Goal: Communication & Community: Answer question/provide support

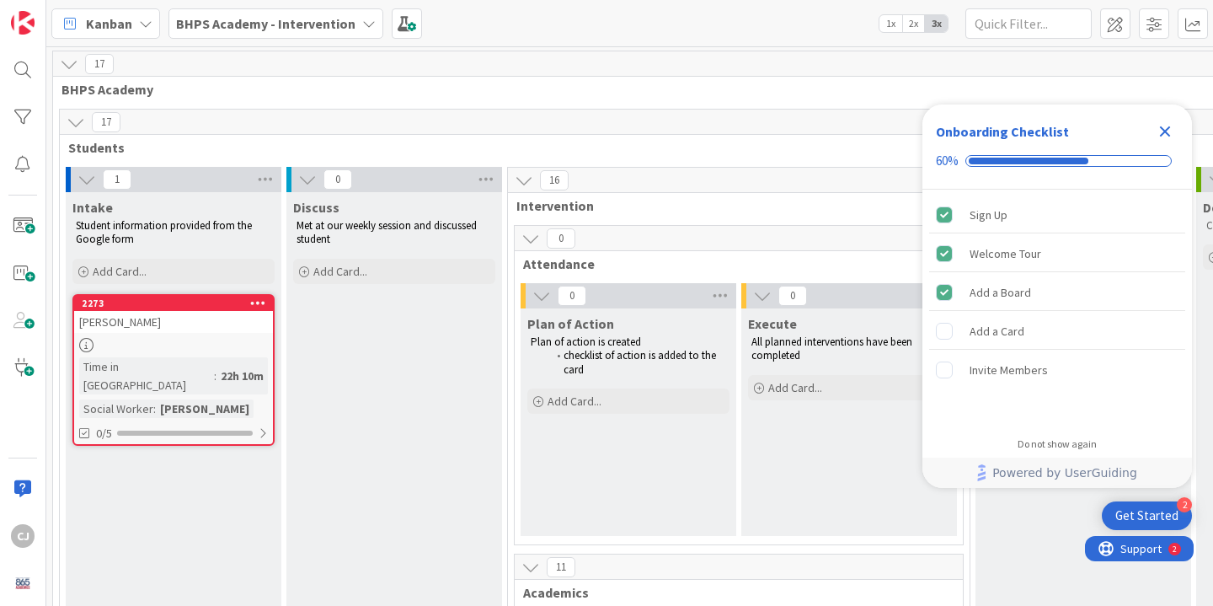
click at [1167, 126] on icon "Close Checklist" at bounding box center [1165, 131] width 20 height 20
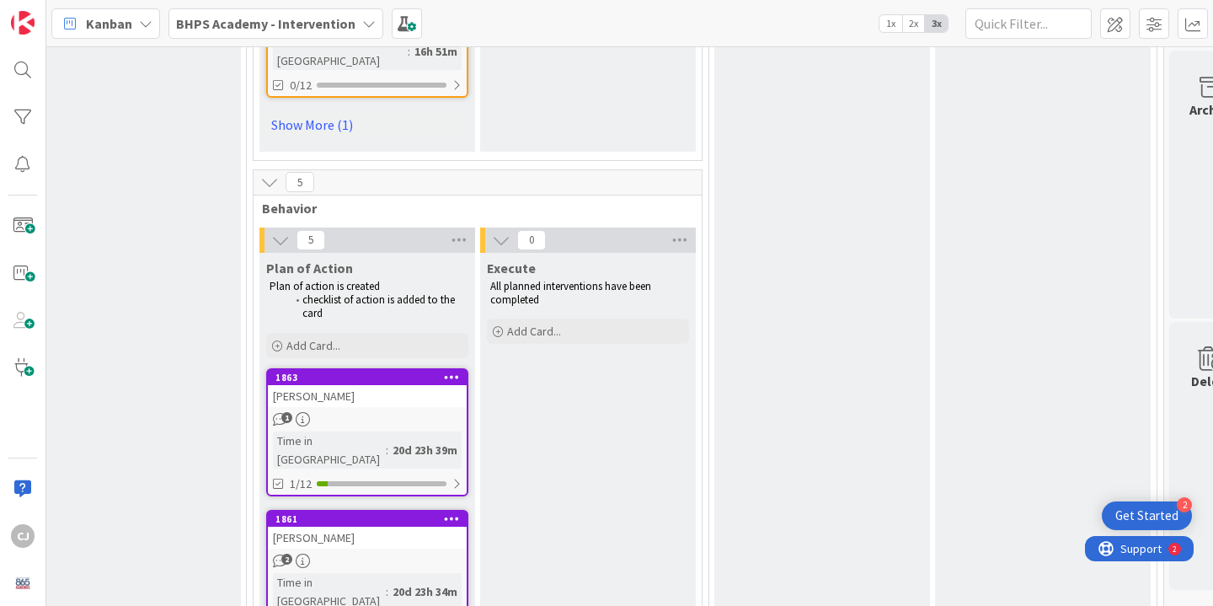
scroll to position [2105, 261]
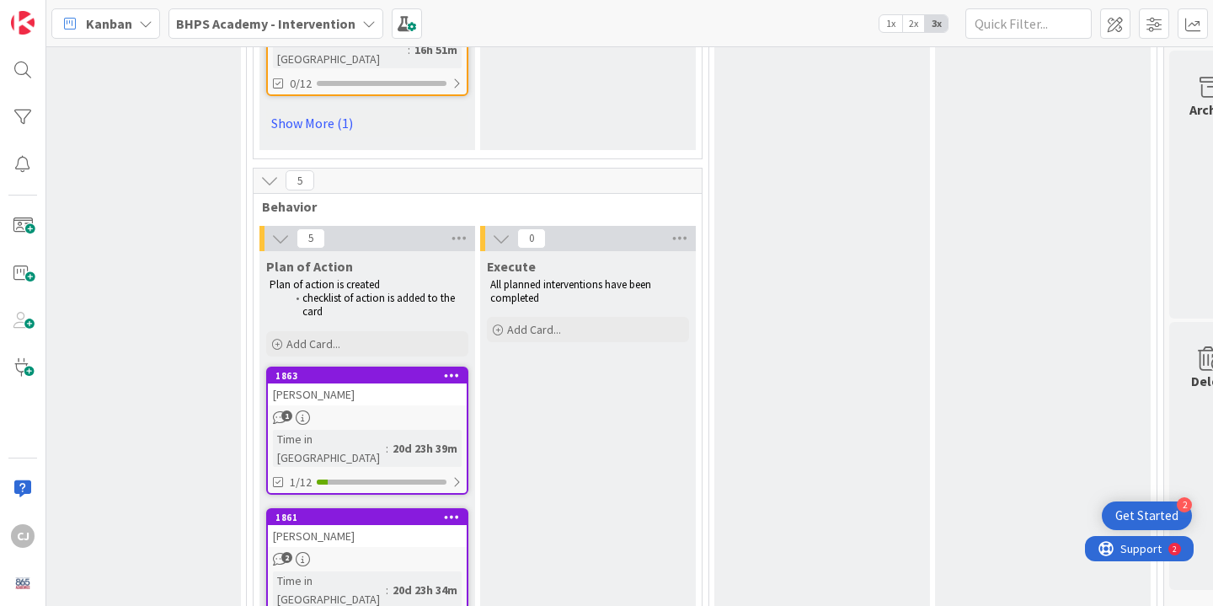
click at [432, 383] on div "[PERSON_NAME]" at bounding box center [367, 394] width 199 height 22
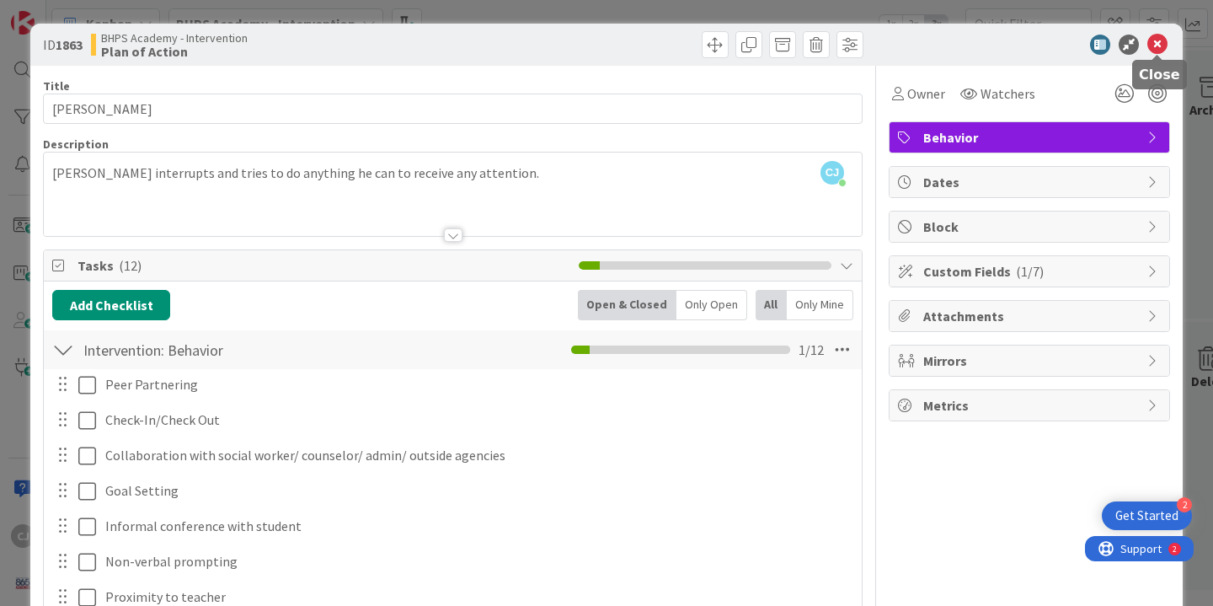
click at [1153, 44] on icon at bounding box center [1157, 45] width 20 height 20
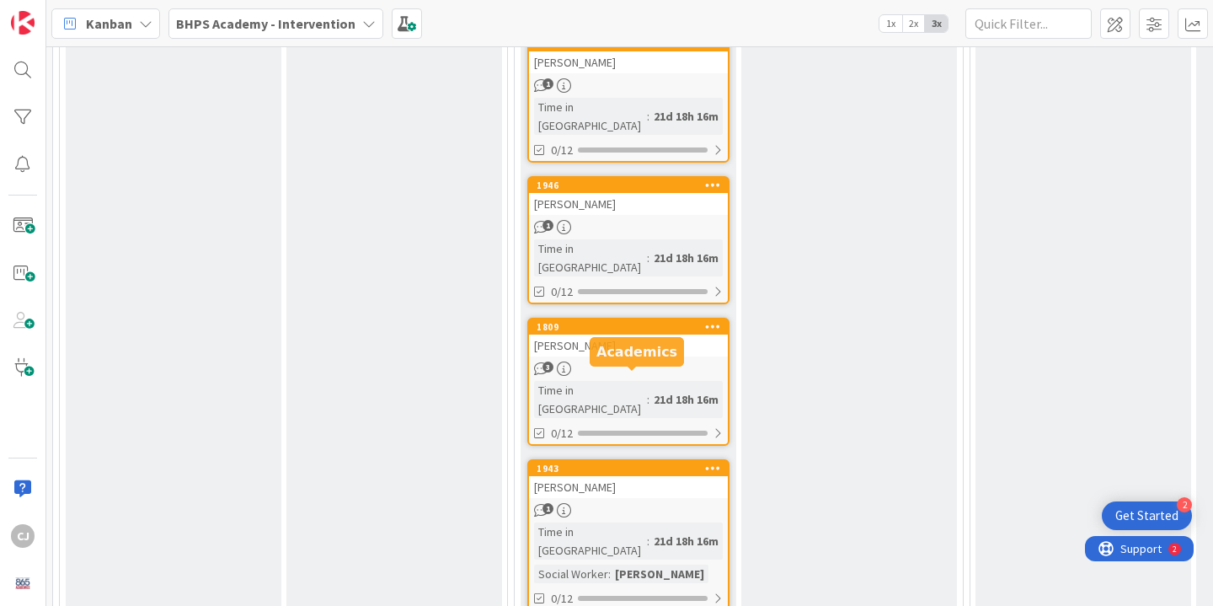
scroll to position [1023, 0]
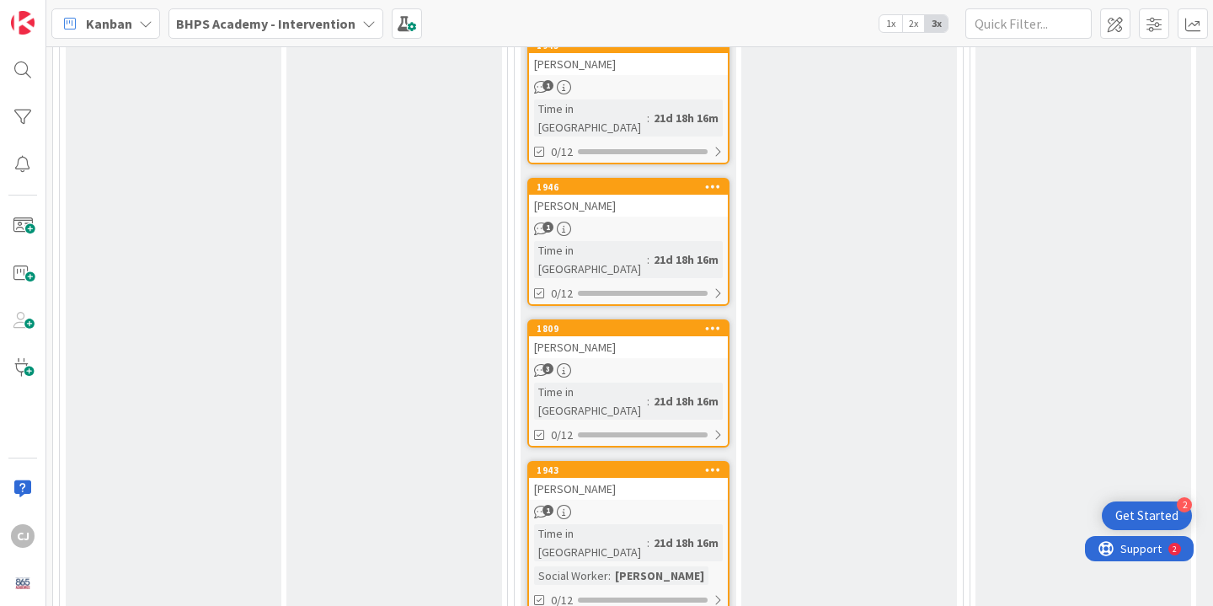
click at [610, 319] on div "1809 [PERSON_NAME] 3 Time in [GEOGRAPHIC_DATA] : 21d 18h 16m 0/12" at bounding box center [628, 383] width 202 height 128
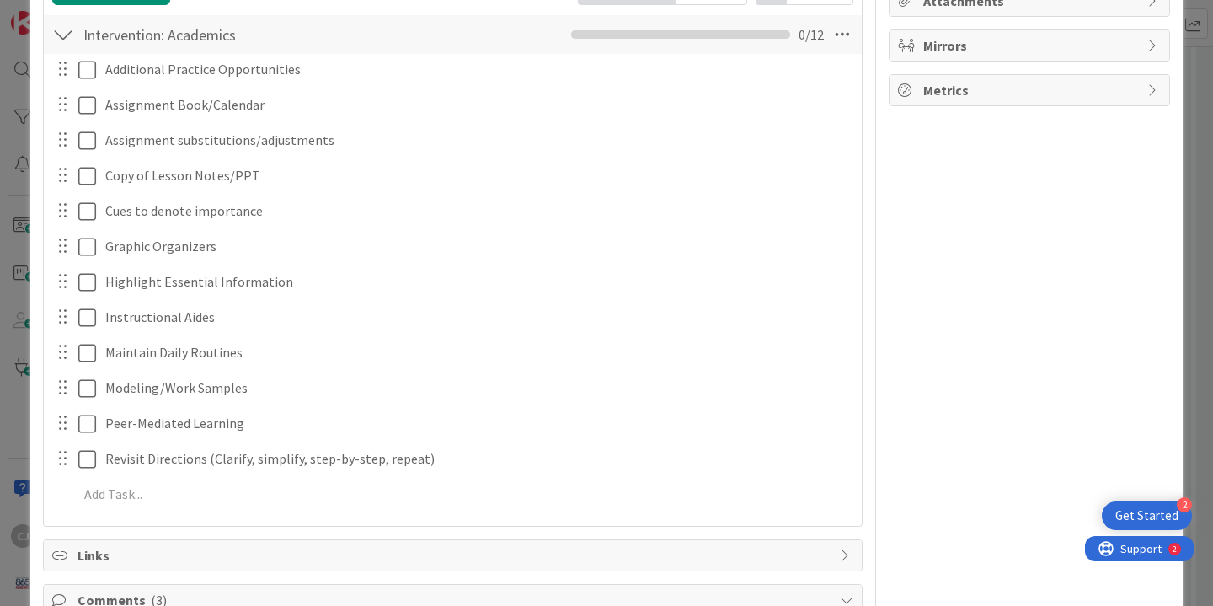
scroll to position [788, 0]
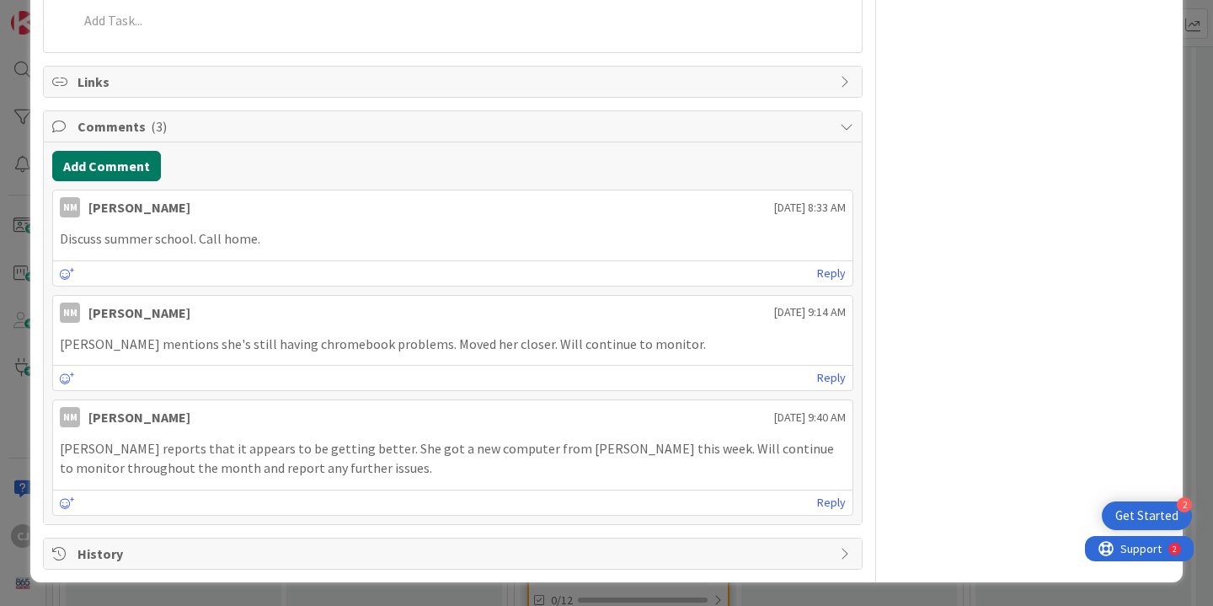
click at [105, 174] on button "Add Comment" at bounding box center [106, 166] width 109 height 30
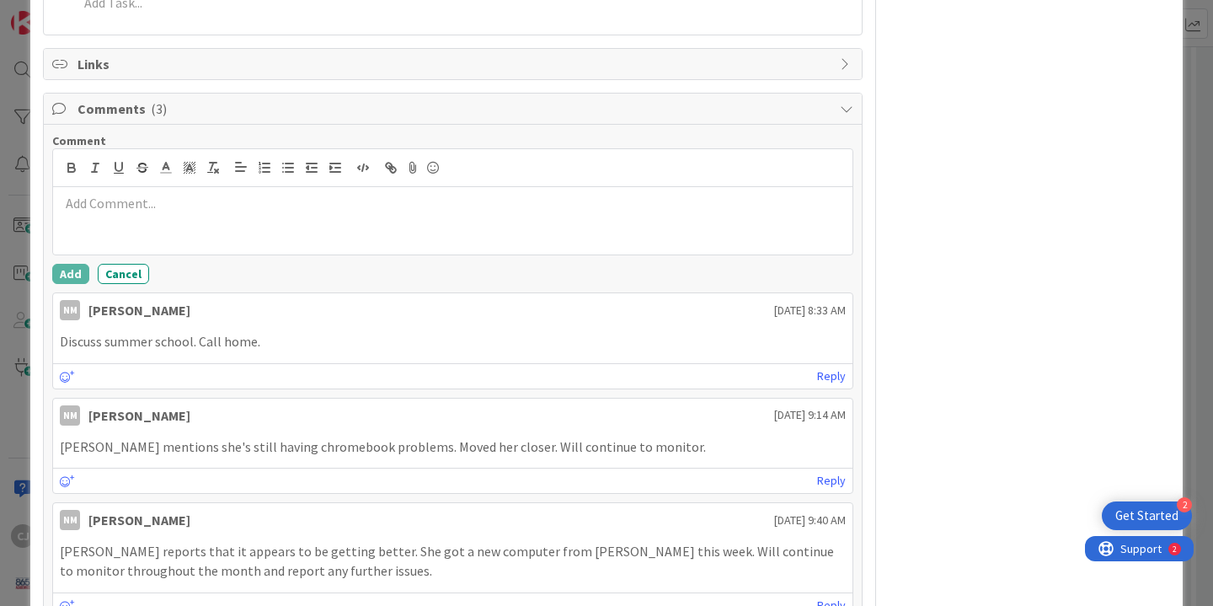
scroll to position [808, 0]
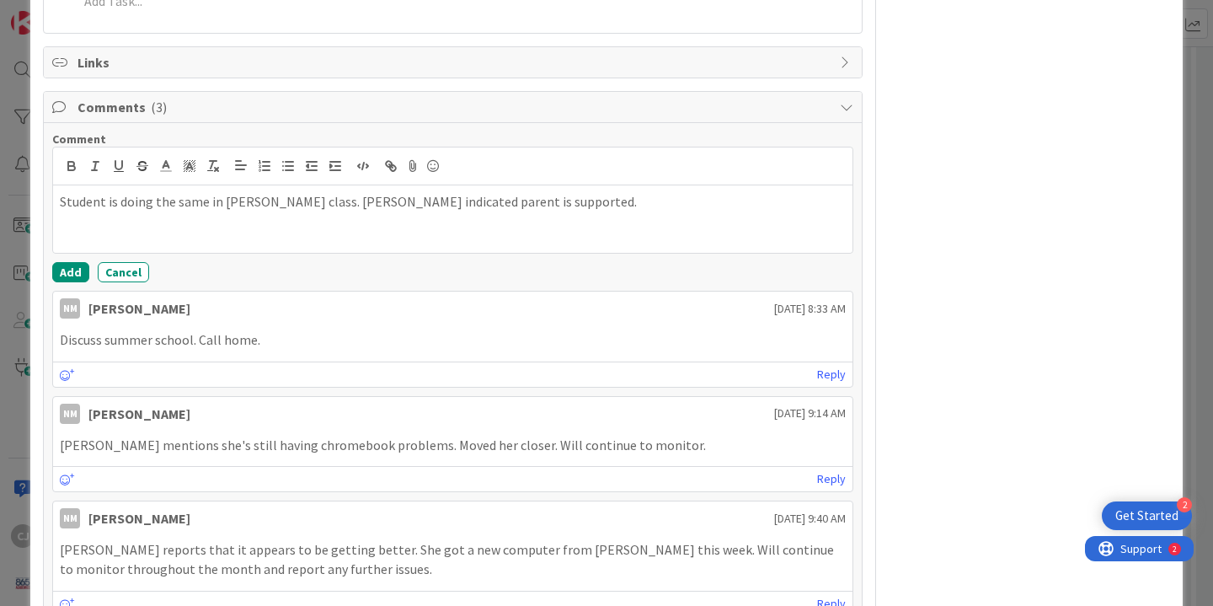
click at [322, 200] on p "Student is doing the same in [PERSON_NAME] class. [PERSON_NAME] indicated paren…" at bounding box center [453, 201] width 786 height 19
click at [561, 197] on p "Student is doing the same in [PERSON_NAME] class. [PERSON_NAME] indicated paren…" at bounding box center [453, 201] width 786 height 19
click at [63, 278] on button "Add" at bounding box center [70, 272] width 37 height 20
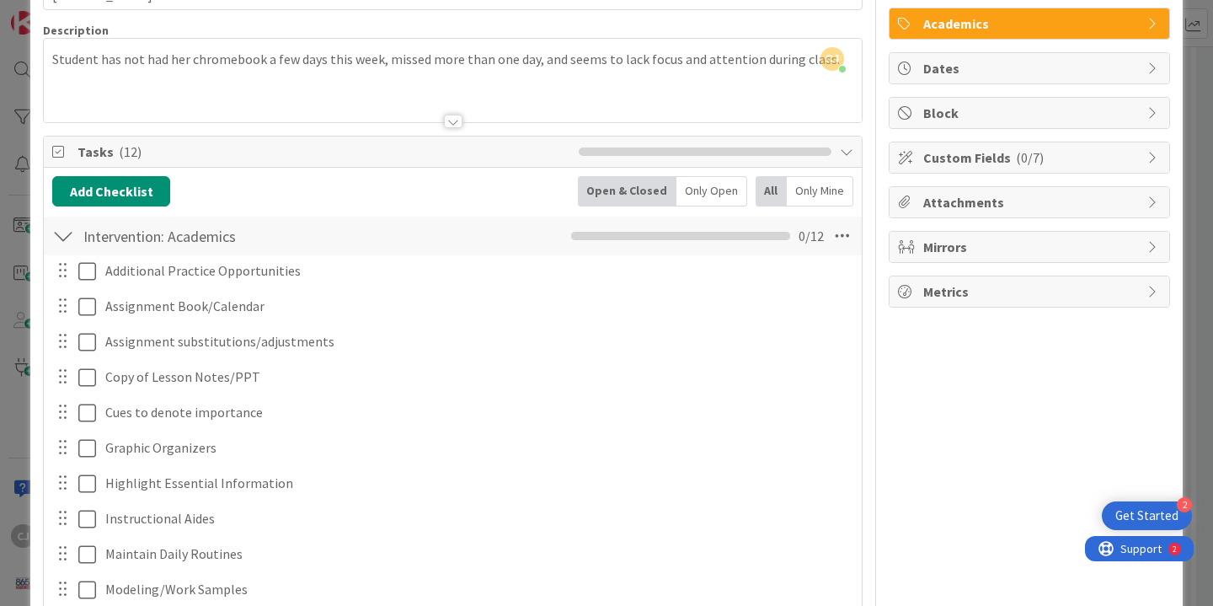
scroll to position [0, 0]
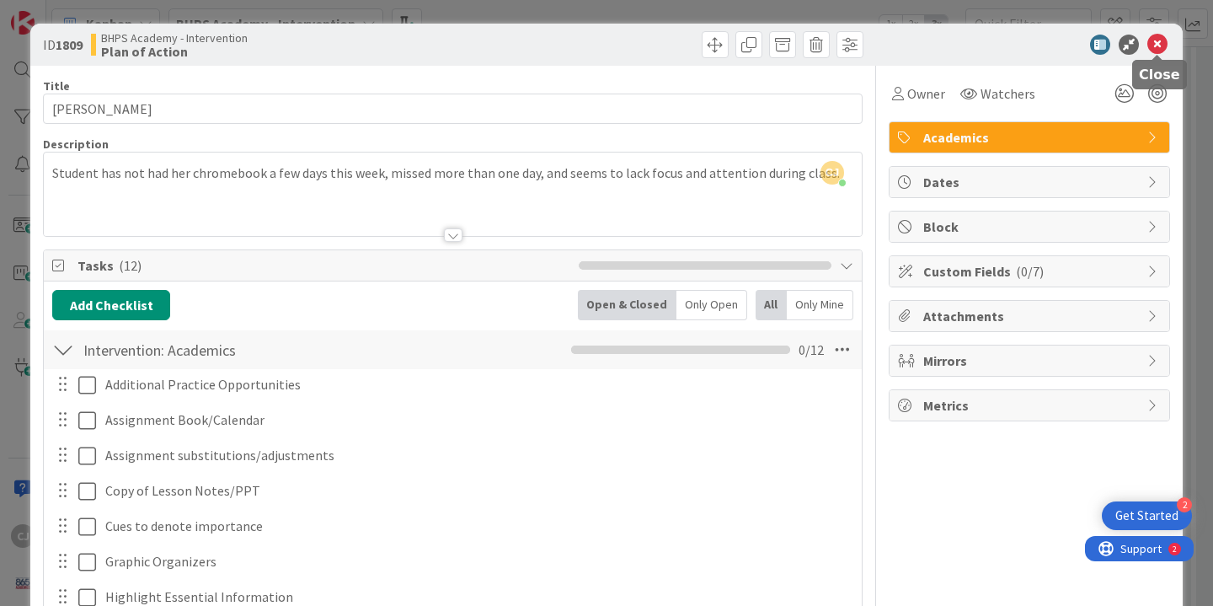
click at [1157, 48] on icon at bounding box center [1157, 45] width 20 height 20
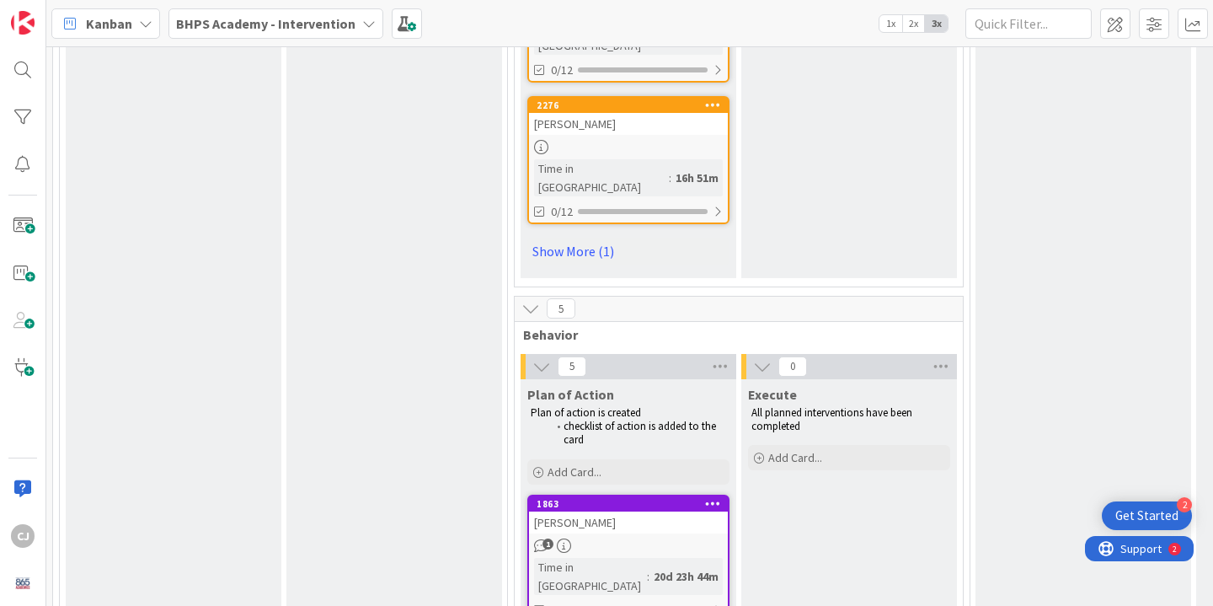
scroll to position [2038, 0]
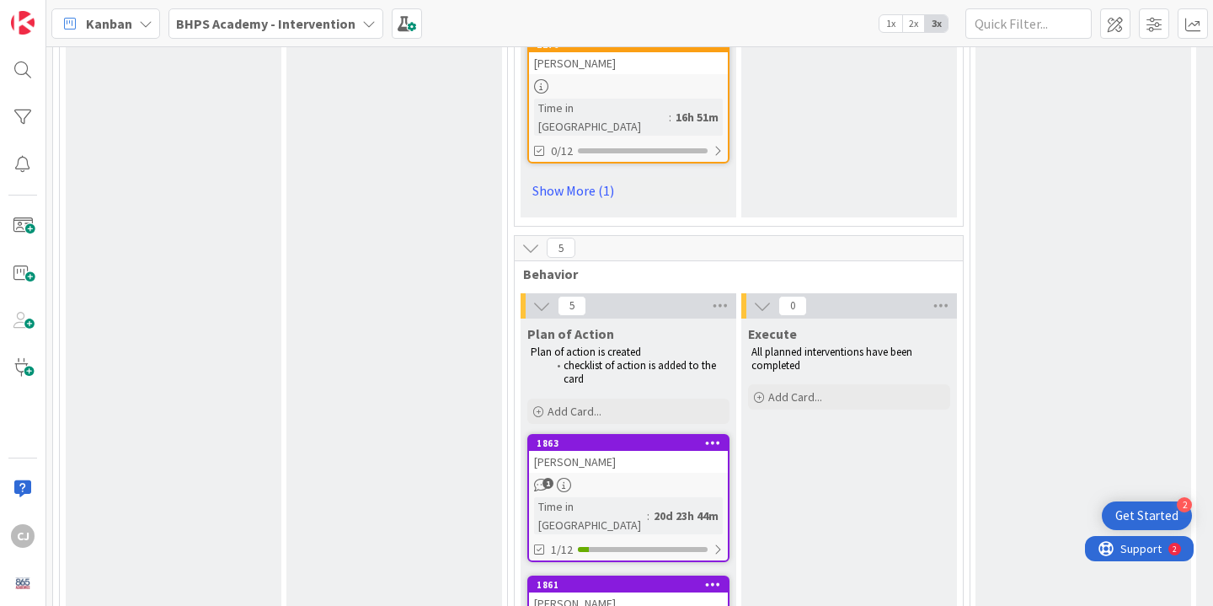
click at [591, 478] on div "1" at bounding box center [628, 485] width 199 height 14
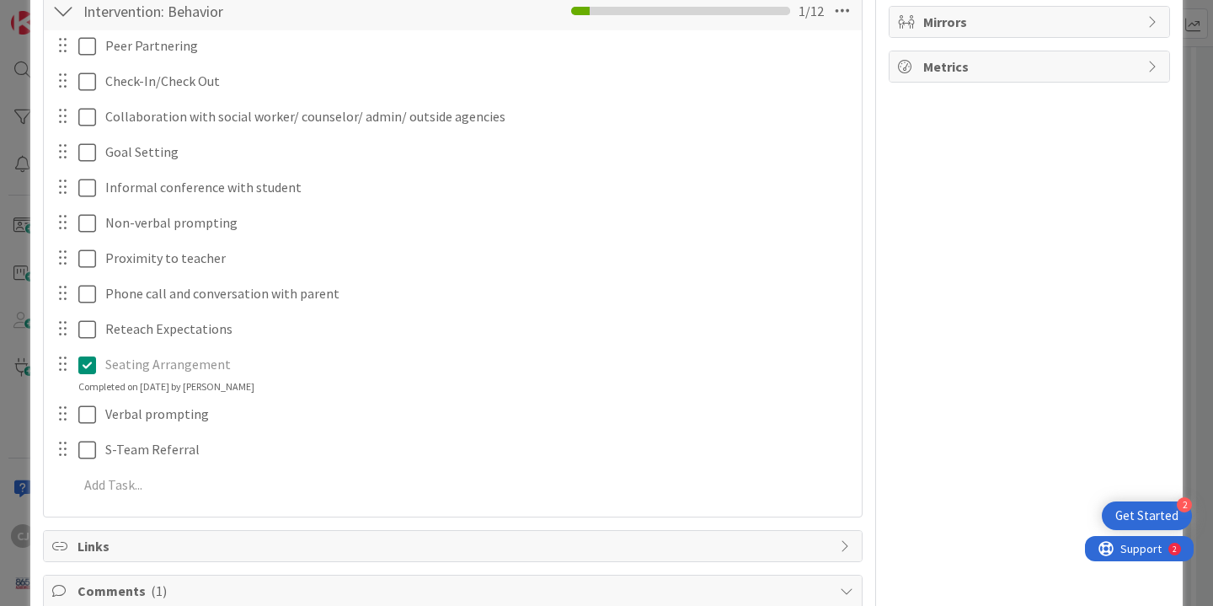
scroll to position [573, 0]
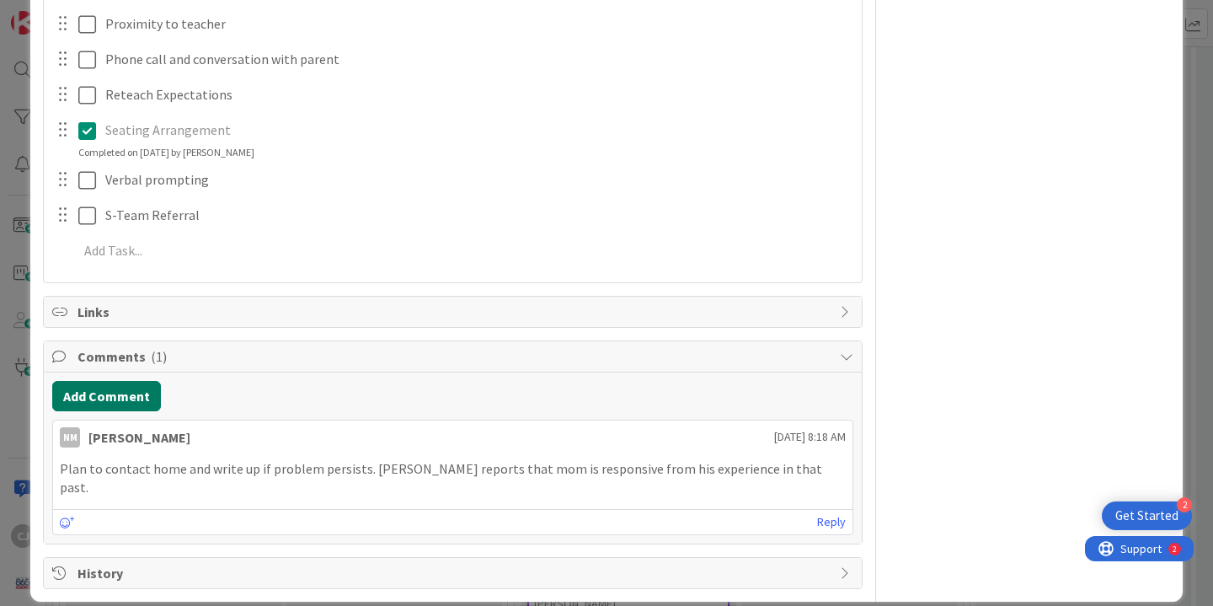
click at [91, 400] on button "Add Comment" at bounding box center [106, 396] width 109 height 30
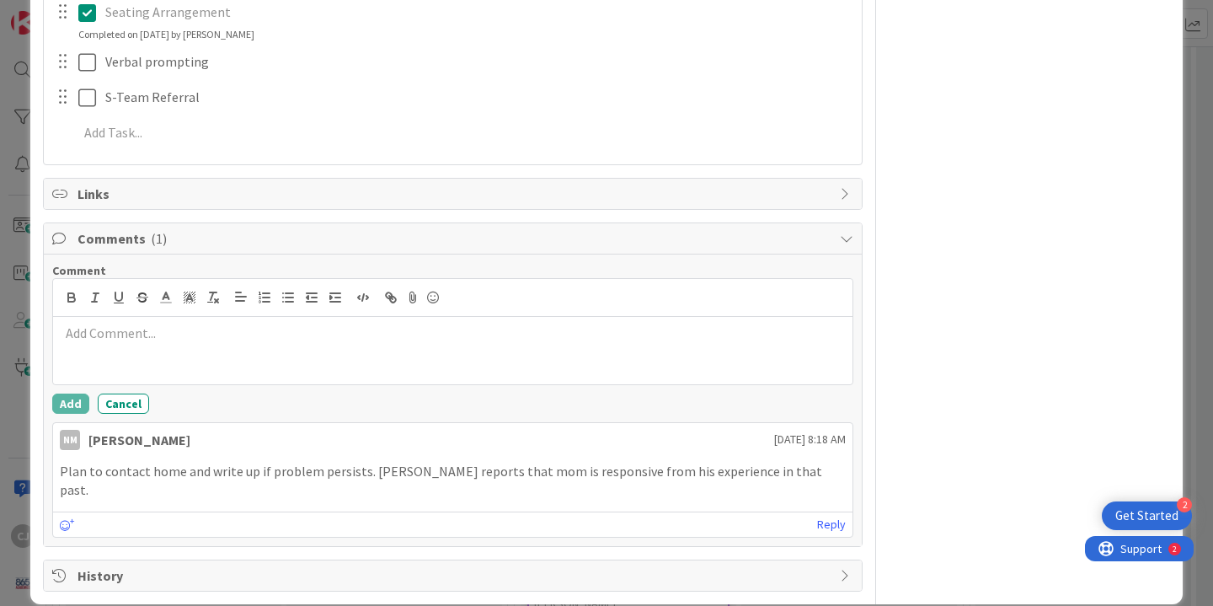
scroll to position [693, 0]
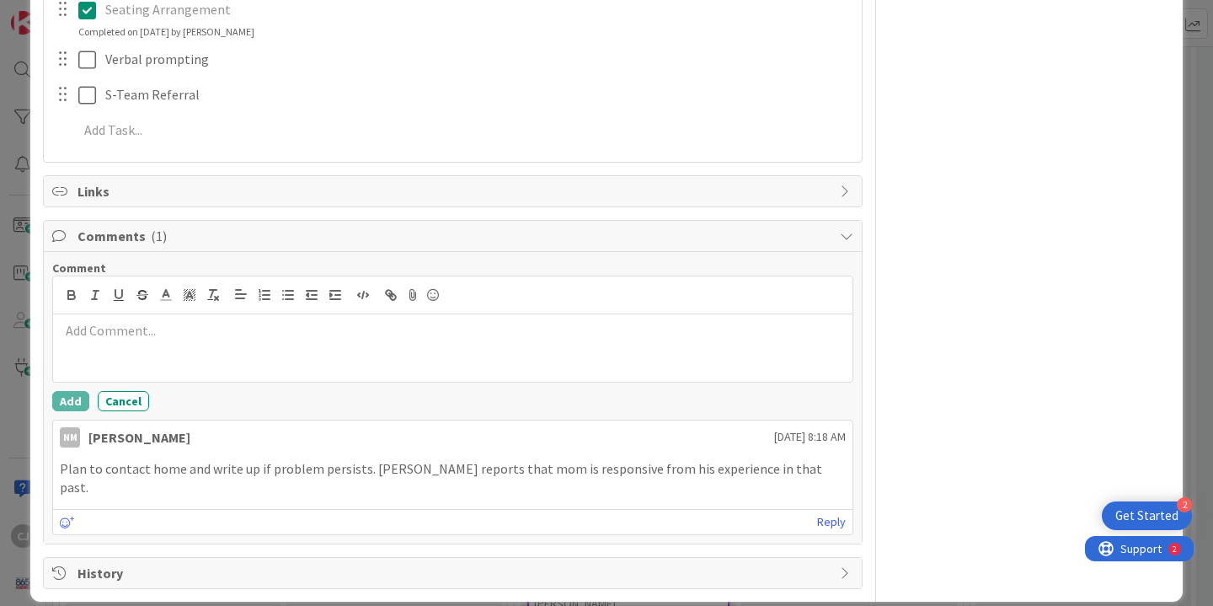
click at [179, 347] on div at bounding box center [452, 347] width 799 height 67
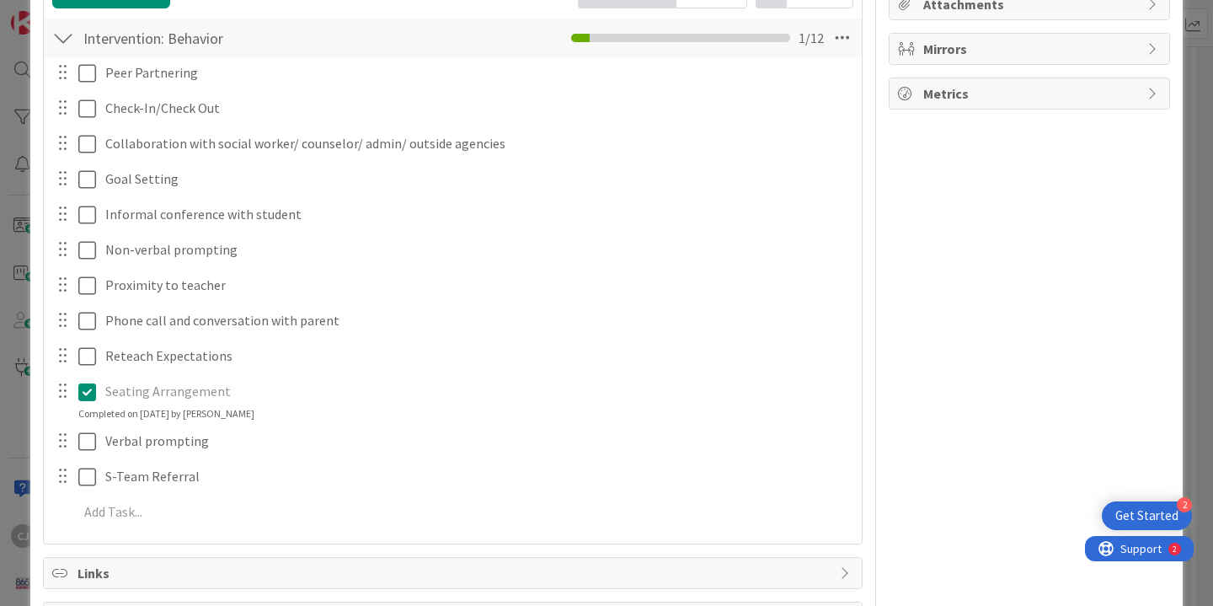
scroll to position [308, 0]
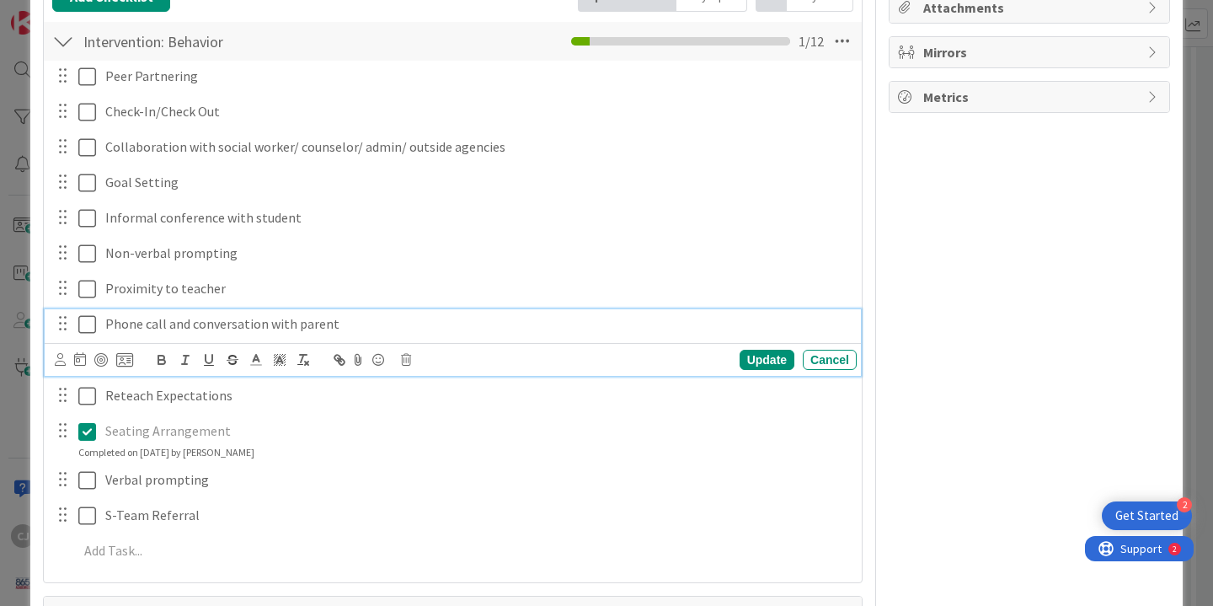
click at [88, 326] on icon at bounding box center [87, 324] width 18 height 20
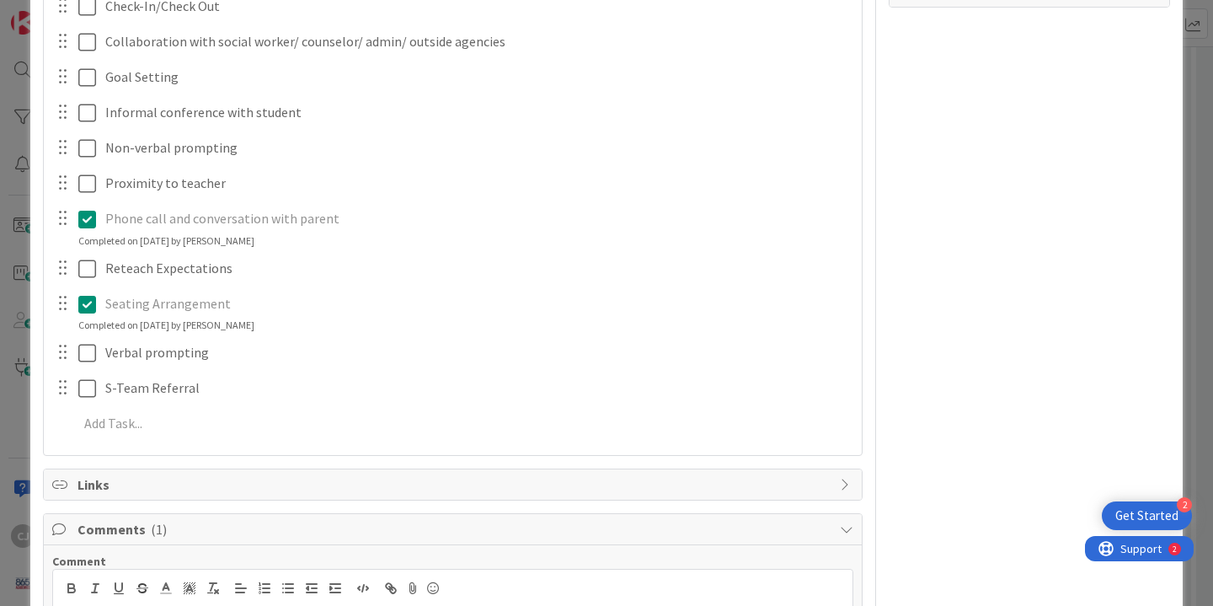
scroll to position [708, 0]
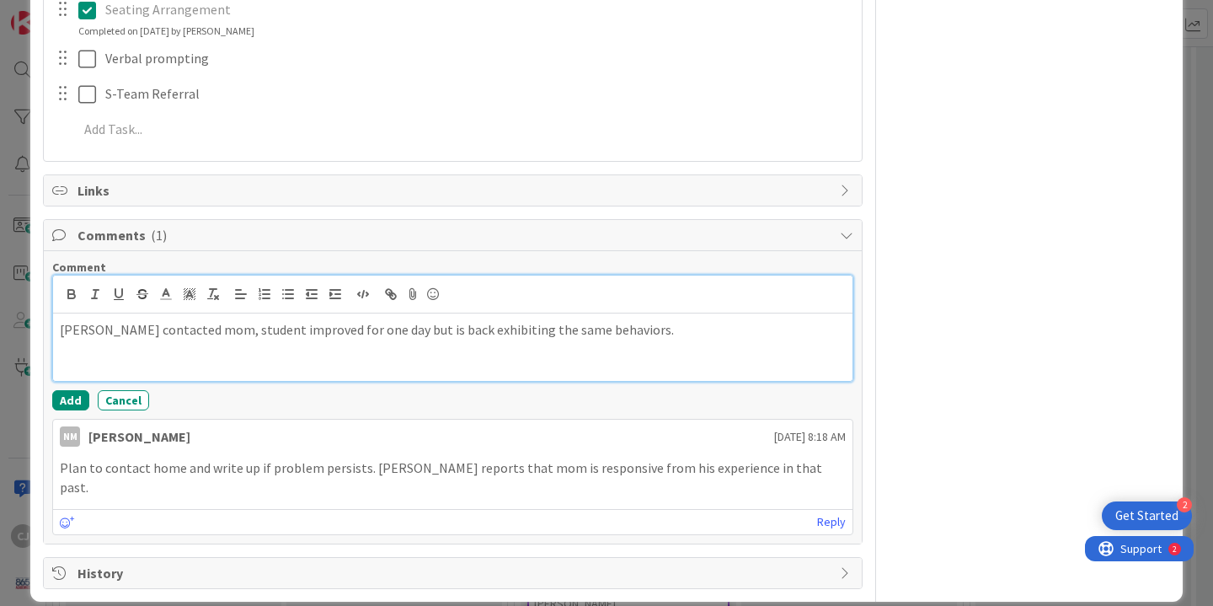
click at [649, 344] on div "[PERSON_NAME] contacted mom, student improved for one day but is back exhibitin…" at bounding box center [452, 346] width 799 height 67
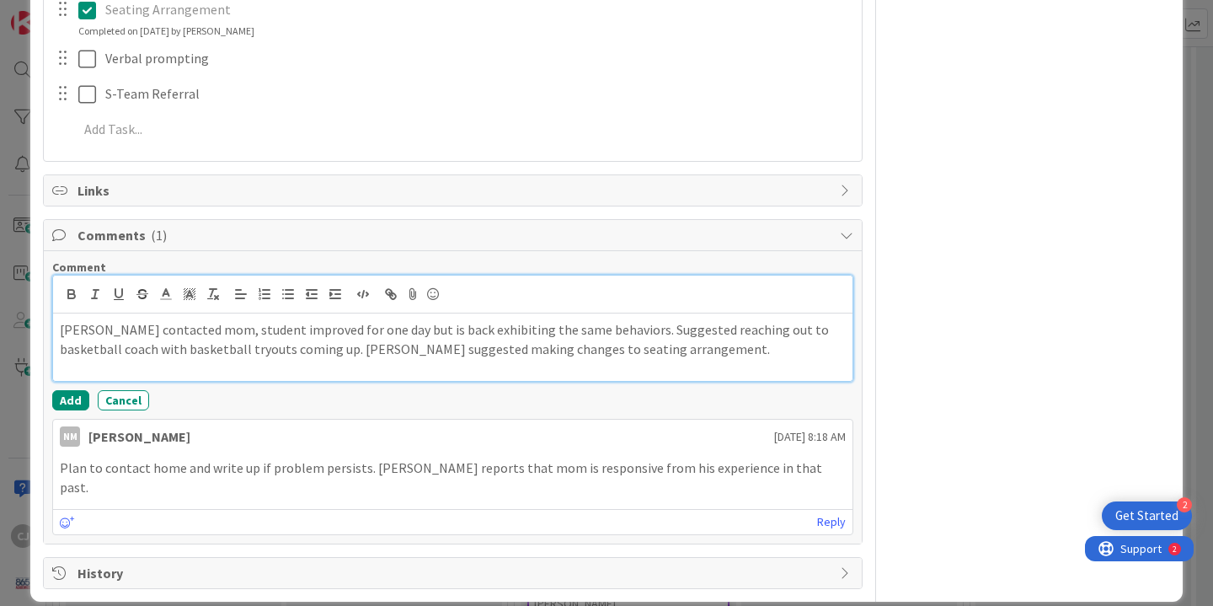
click at [259, 349] on p "[PERSON_NAME] contacted mom, student improved for one day but is back exhibitin…" at bounding box center [453, 339] width 786 height 38
click at [654, 339] on p "[PERSON_NAME] contacted mom, student improved for one day but is back exhibitin…" at bounding box center [453, 339] width 786 height 38
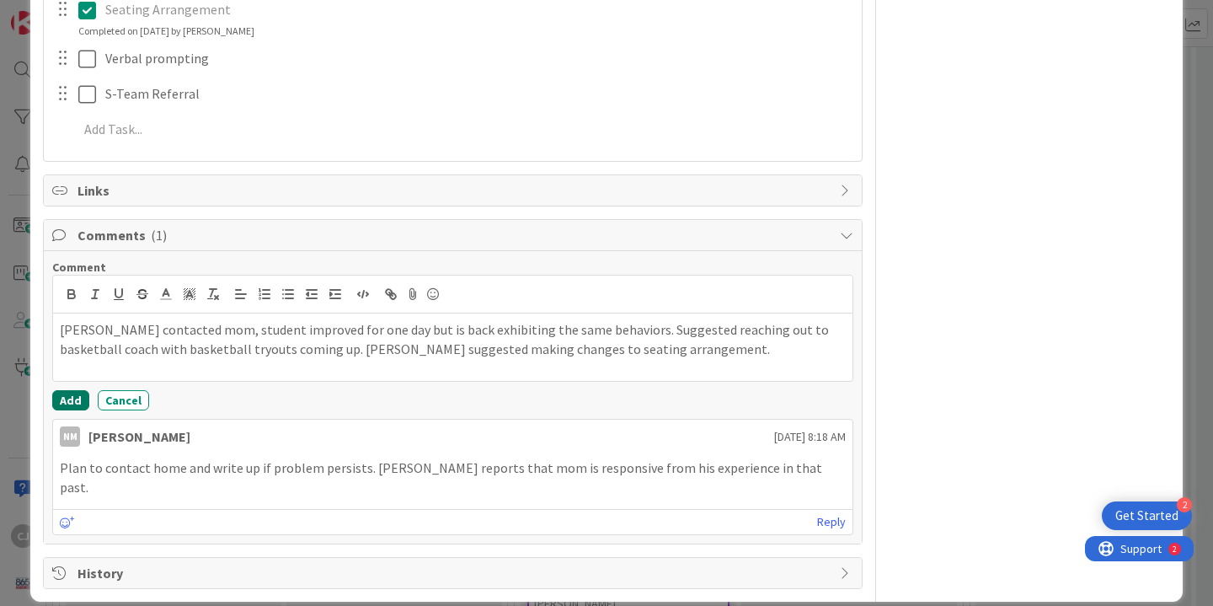
click at [74, 401] on button "Add" at bounding box center [70, 400] width 37 height 20
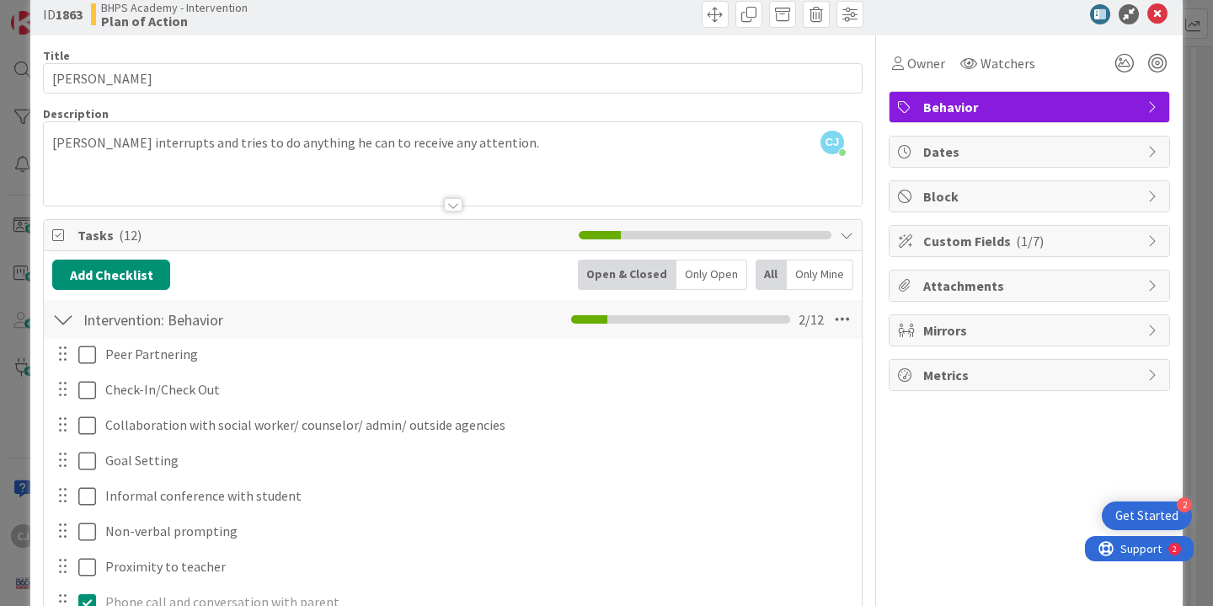
scroll to position [8, 0]
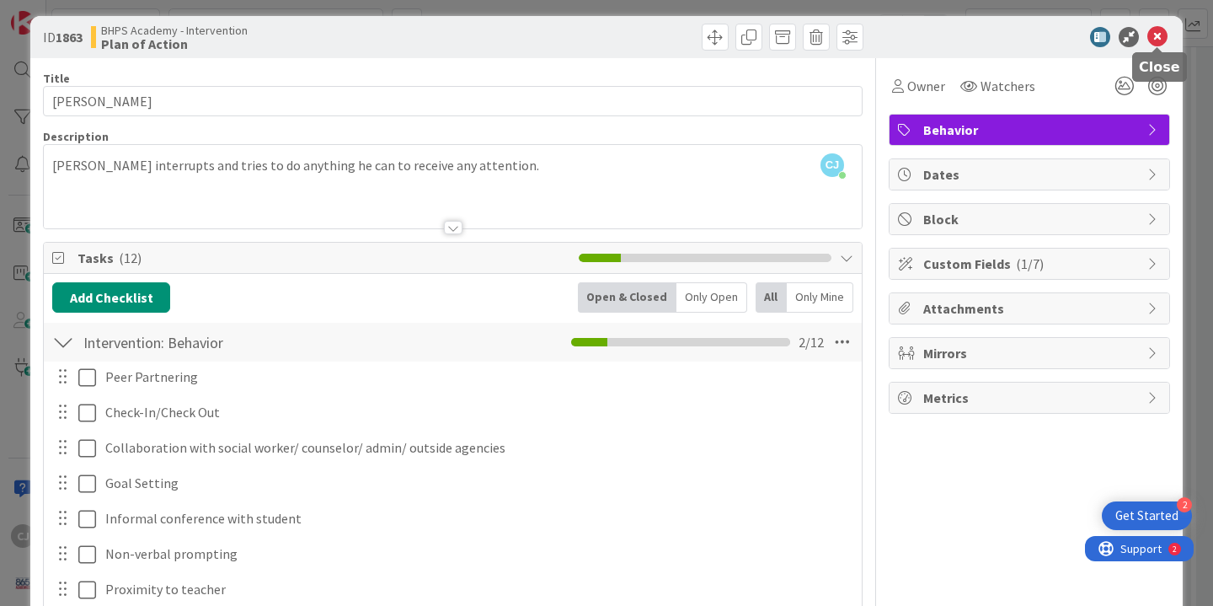
click at [1162, 34] on icon at bounding box center [1157, 37] width 20 height 20
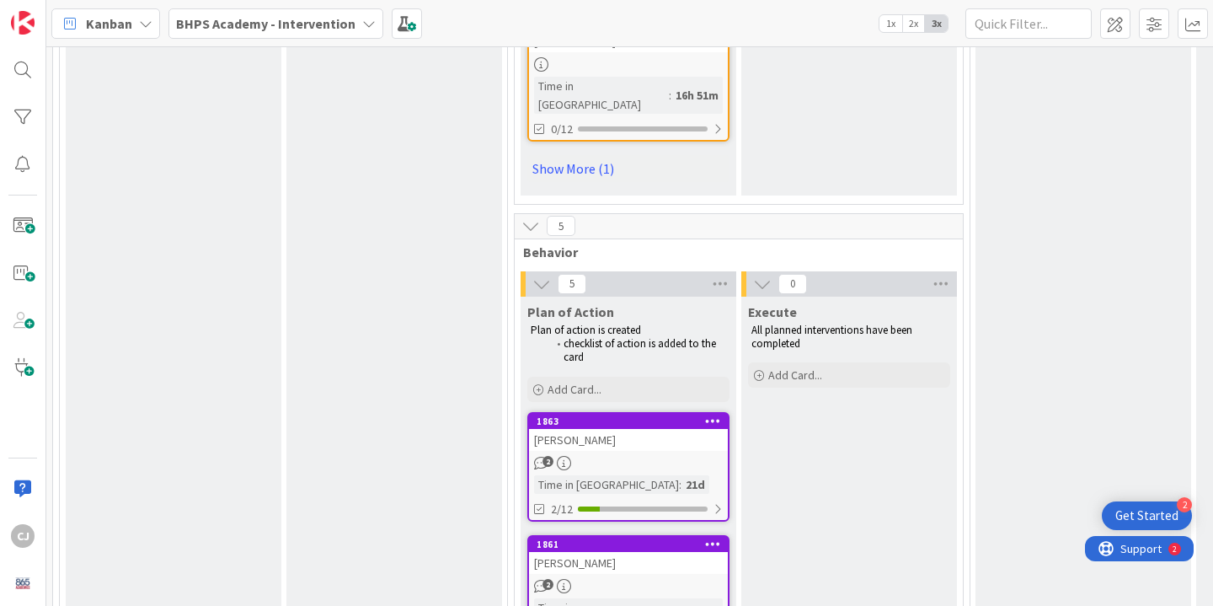
click at [612, 579] on div "2" at bounding box center [628, 586] width 199 height 14
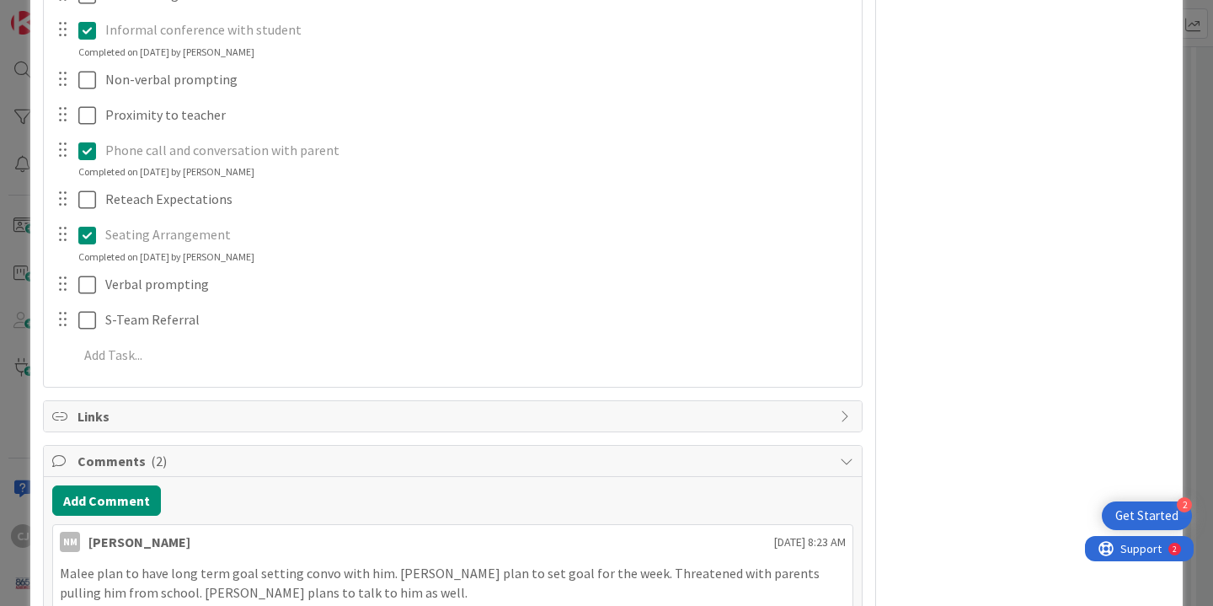
scroll to position [634, 0]
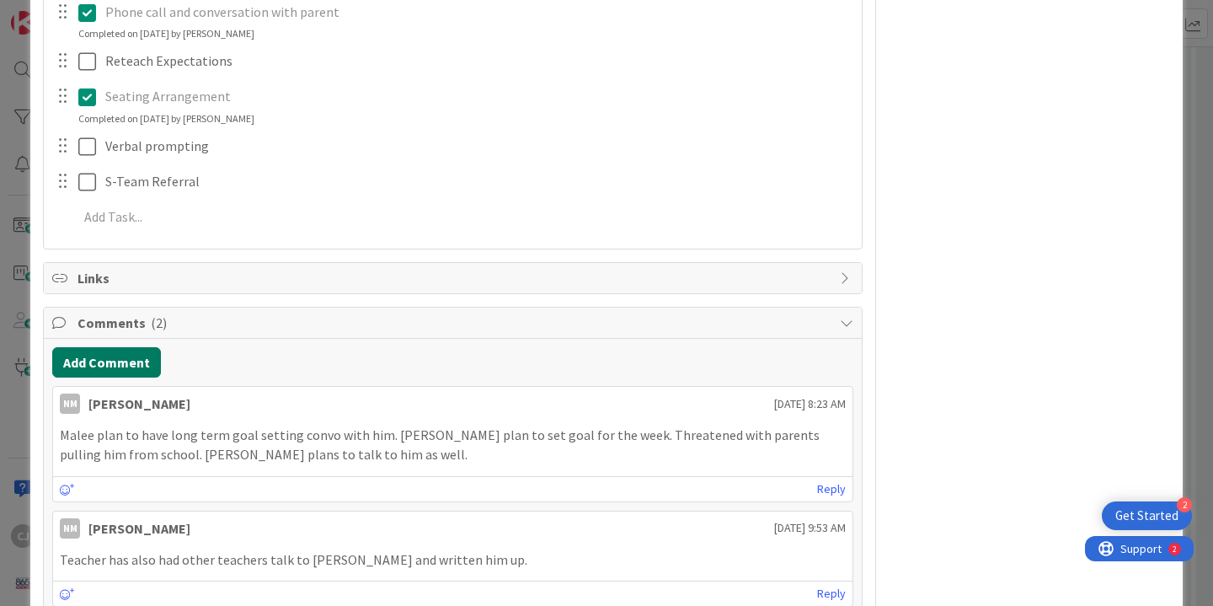
click at [108, 372] on button "Add Comment" at bounding box center [106, 362] width 109 height 30
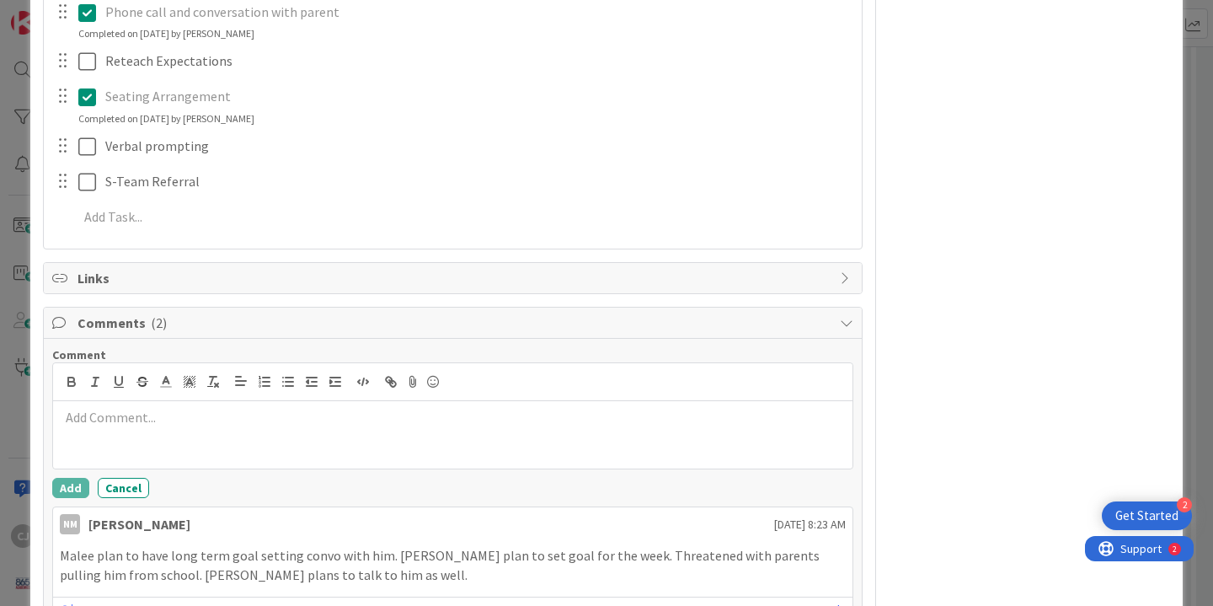
click at [146, 424] on p at bounding box center [453, 417] width 786 height 19
click at [288, 420] on p "[PERSON_NAME] had a 40 minute meeting with stuent about academics." at bounding box center [453, 417] width 786 height 19
click at [442, 402] on div "[PERSON_NAME] had a 40 minute meeting with student about academics." at bounding box center [452, 434] width 799 height 67
click at [440, 417] on p "[PERSON_NAME] had a 40 minute meeting with student about academics." at bounding box center [453, 417] width 786 height 19
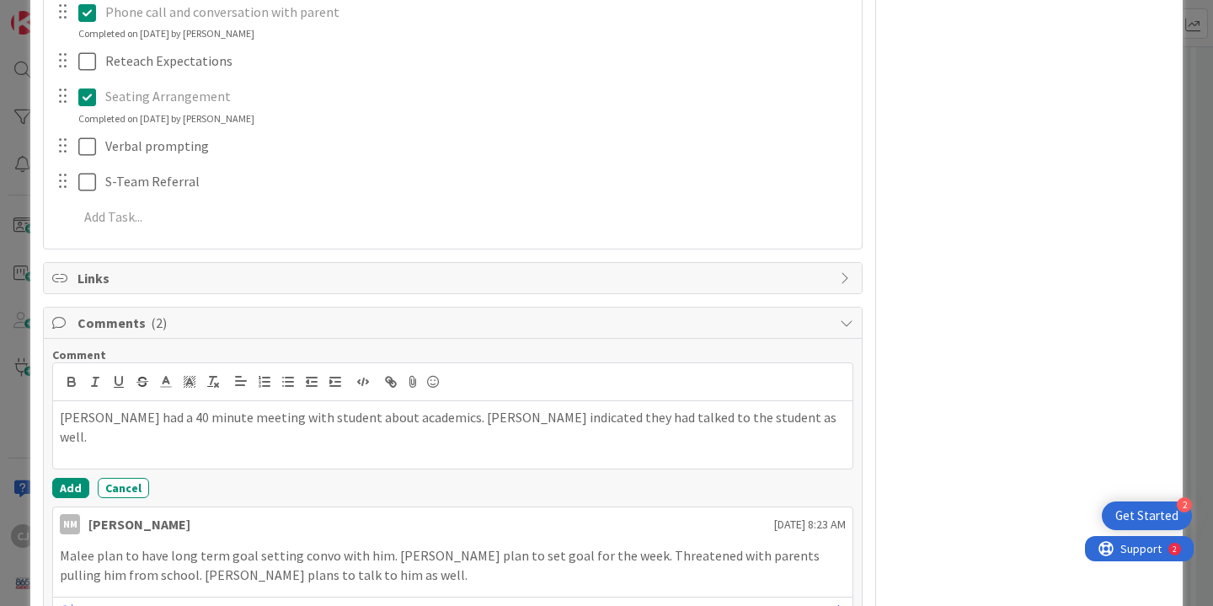
click at [415, 419] on p "[PERSON_NAME] had a 40 minute meeting with student about academics. [PERSON_NAM…" at bounding box center [453, 427] width 786 height 38
click at [748, 415] on p "[PERSON_NAME] had a 40 minute meeting with student about academics. [PERSON_NAM…" at bounding box center [453, 427] width 786 height 38
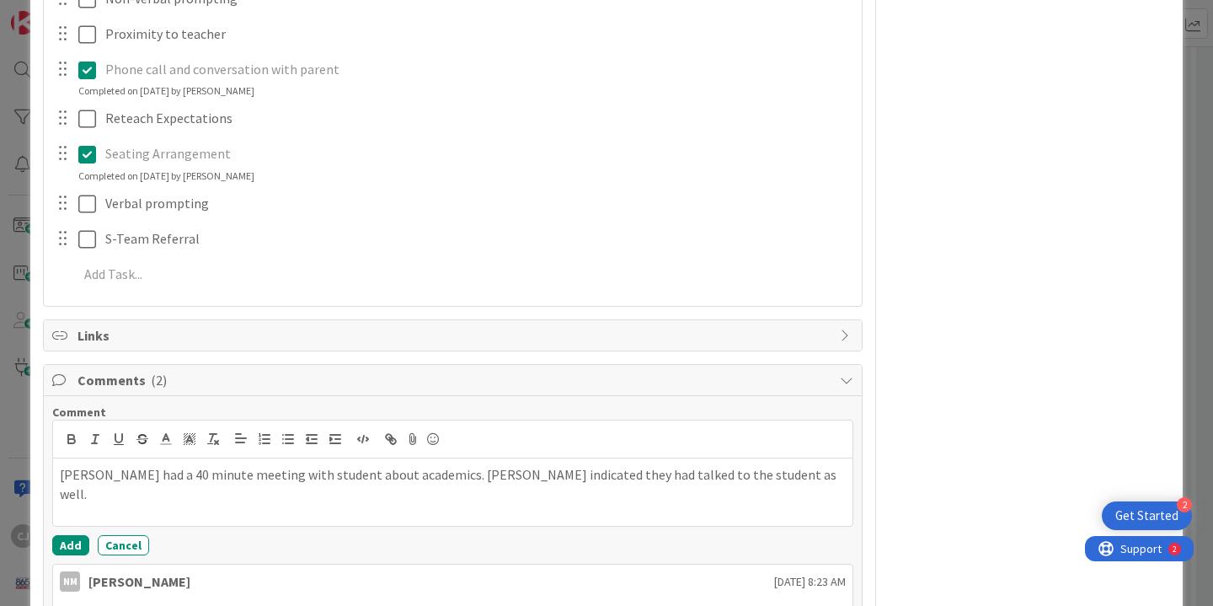
scroll to position [846, 0]
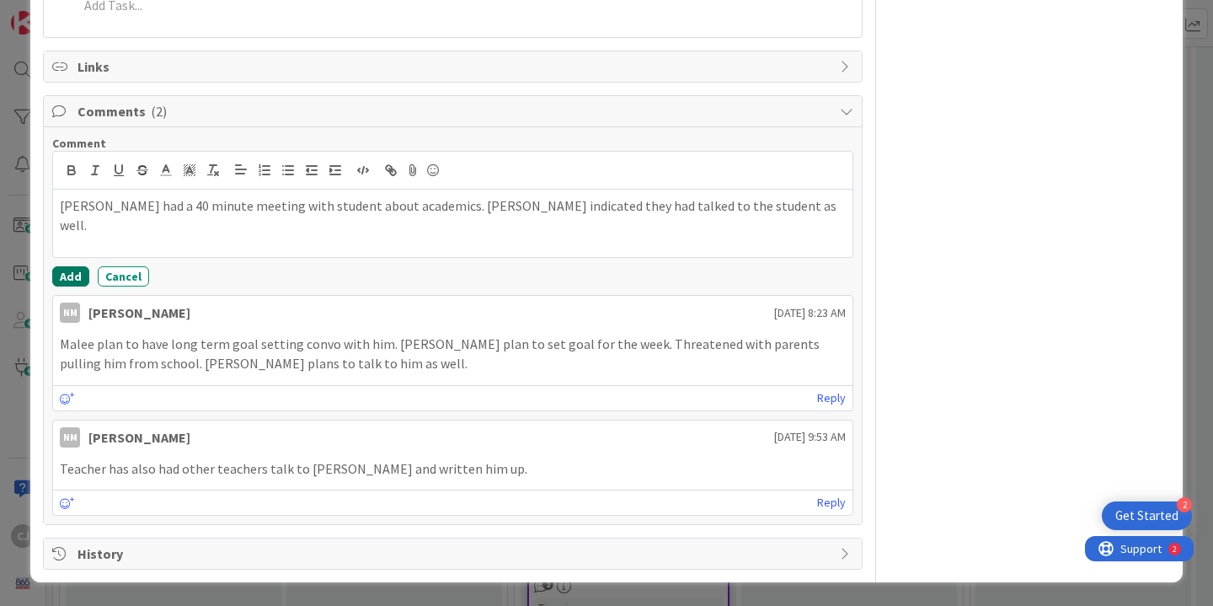
click at [68, 277] on button "Add" at bounding box center [70, 276] width 37 height 20
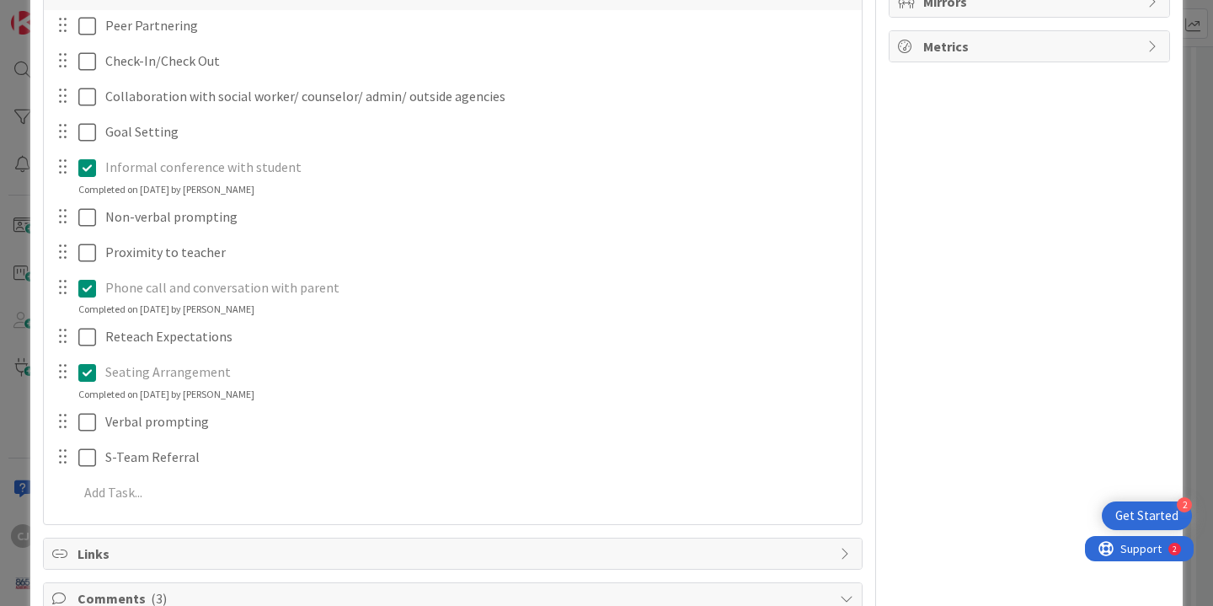
scroll to position [0, 0]
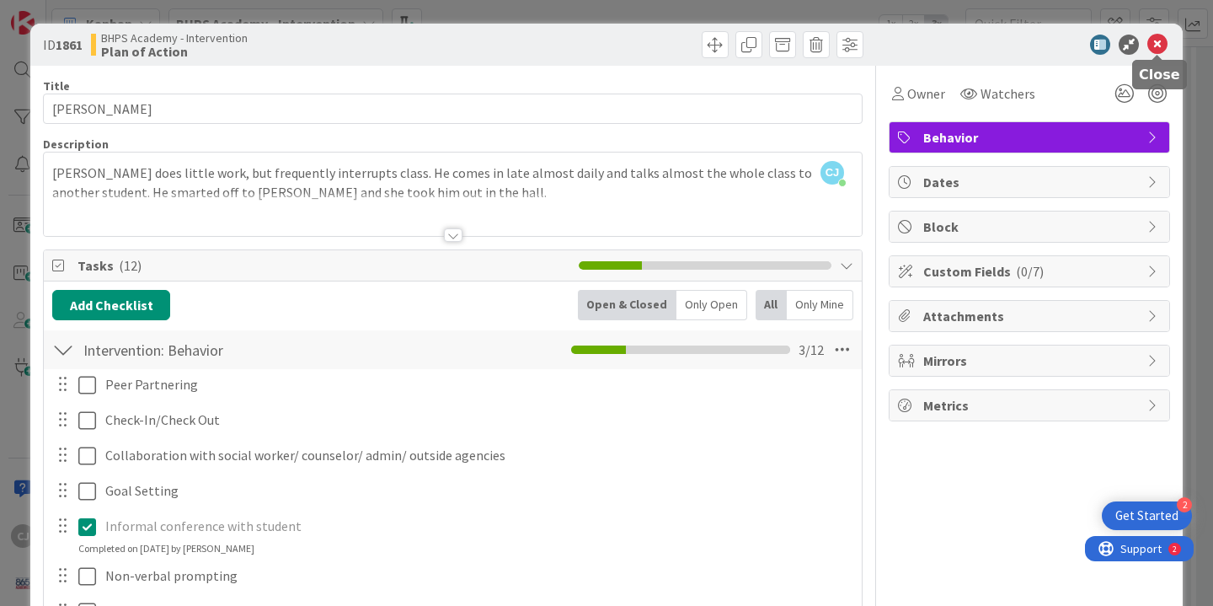
click at [1163, 40] on icon at bounding box center [1157, 45] width 20 height 20
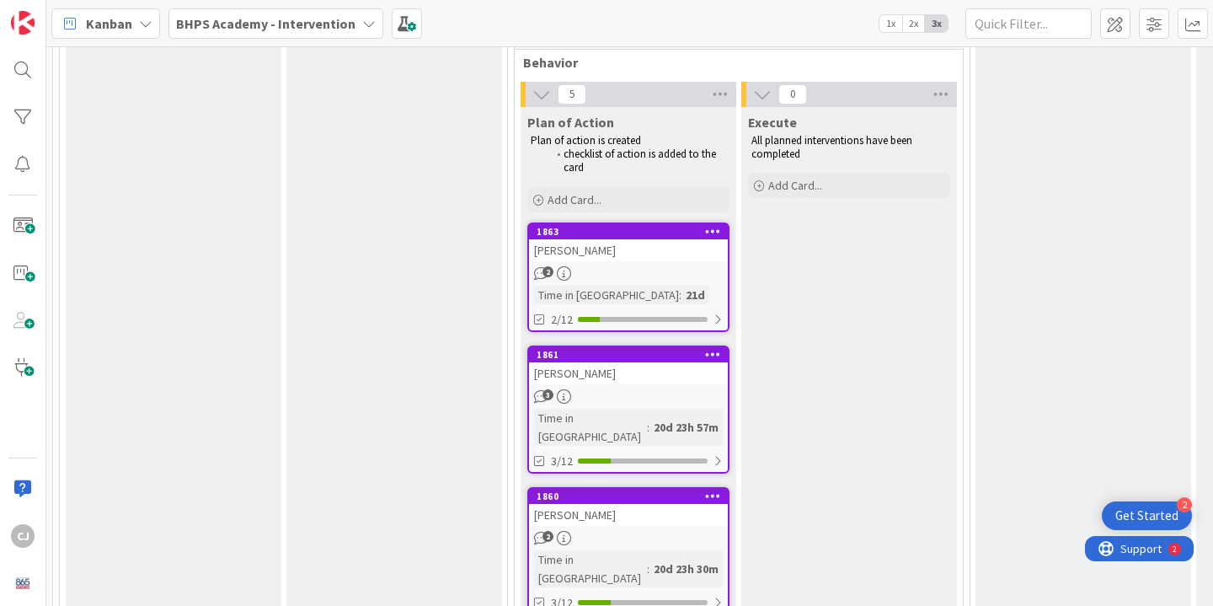
scroll to position [2253, 0]
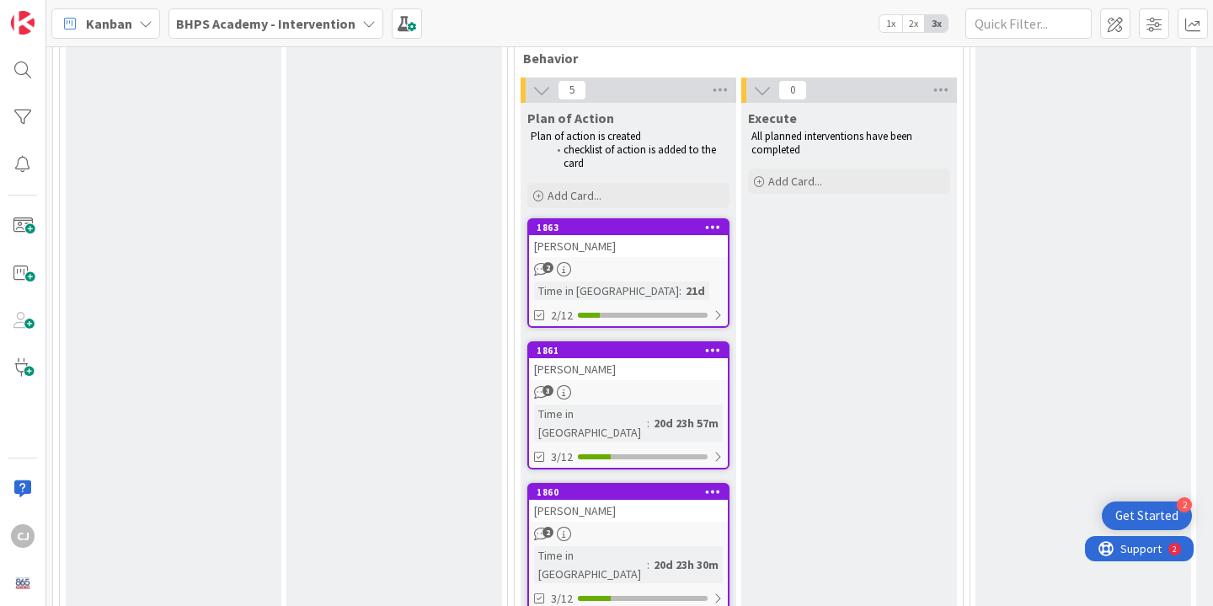
click at [620, 483] on div "1860 [PERSON_NAME] 2 Time in [GEOGRAPHIC_DATA] : 20d 23h 30m 3/12" at bounding box center [628, 547] width 202 height 128
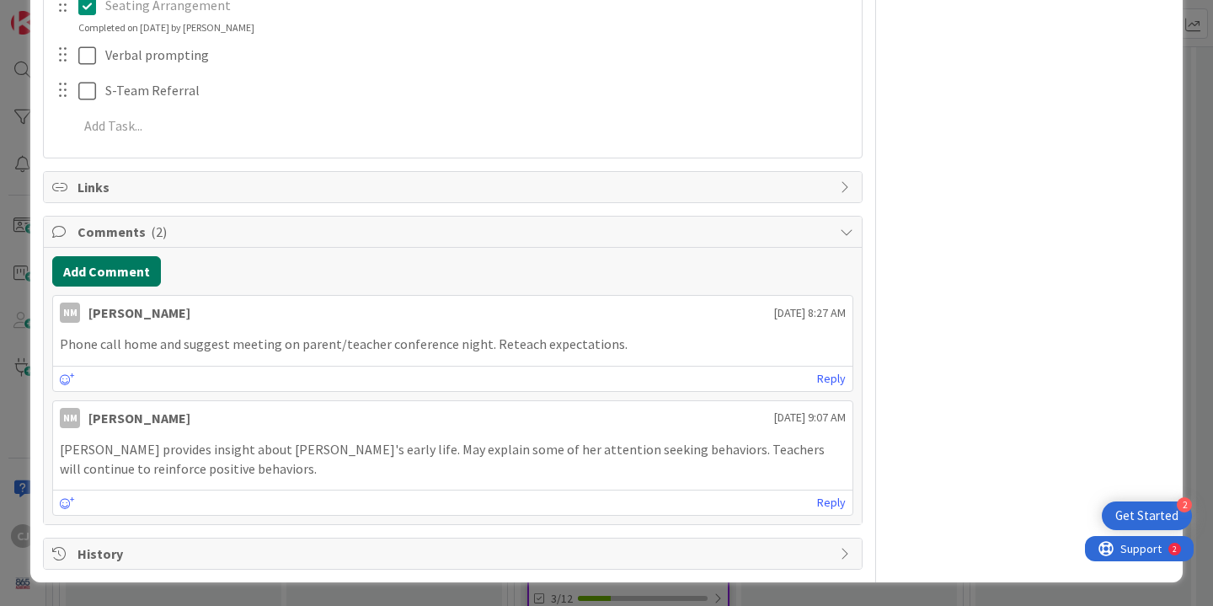
click at [120, 269] on button "Add Comment" at bounding box center [106, 271] width 109 height 30
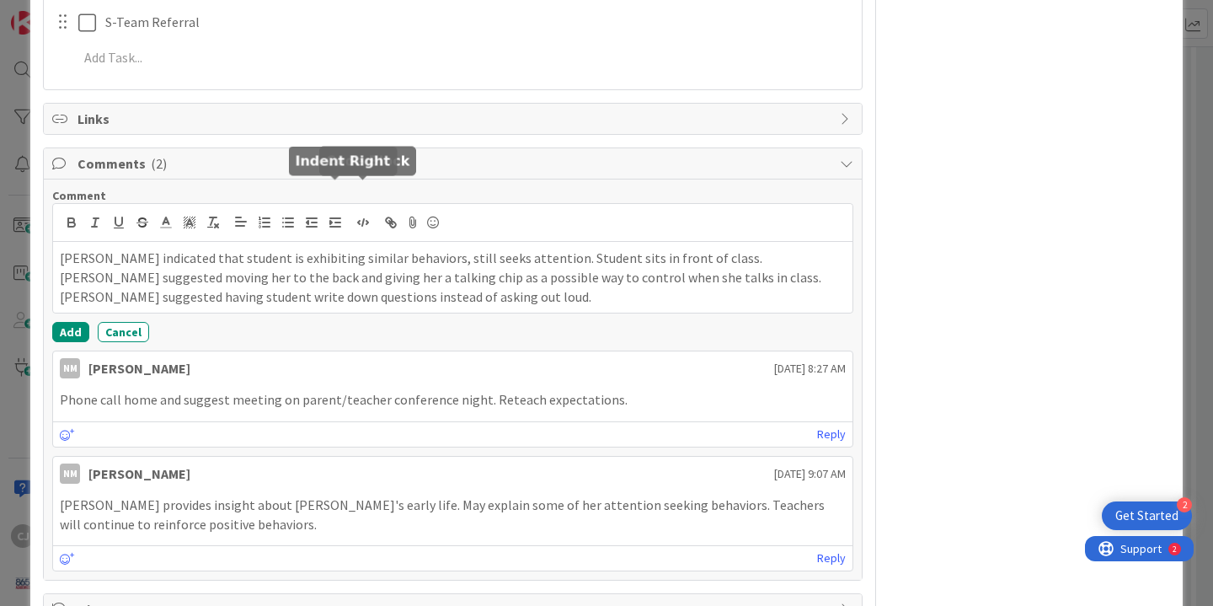
scroll to position [825, 0]
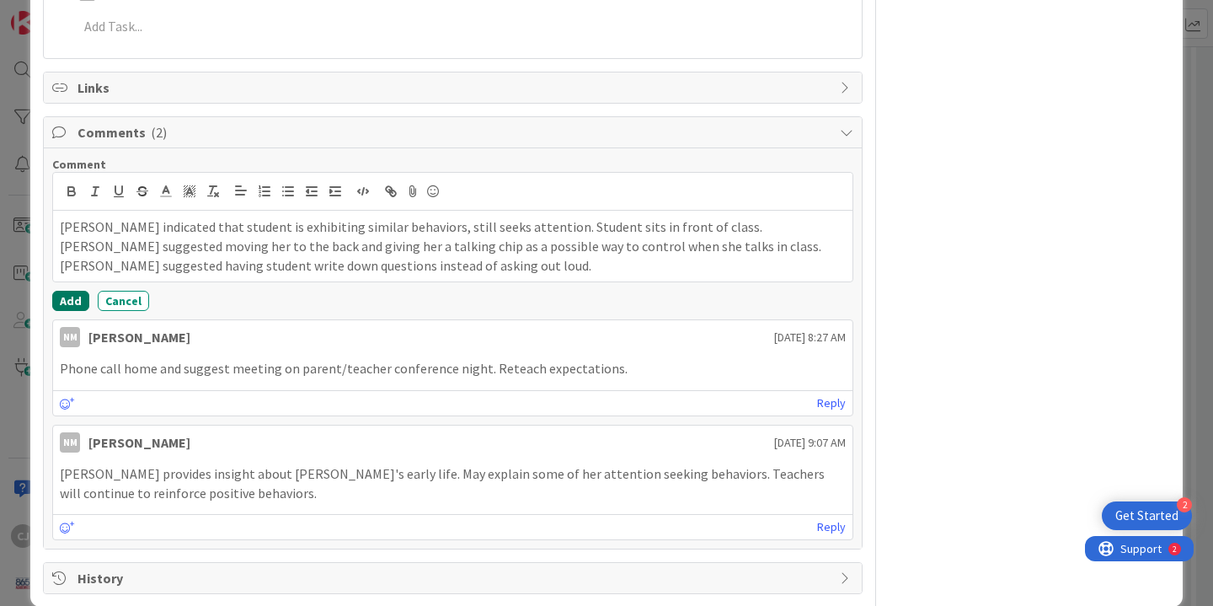
click at [72, 294] on button "Add" at bounding box center [70, 301] width 37 height 20
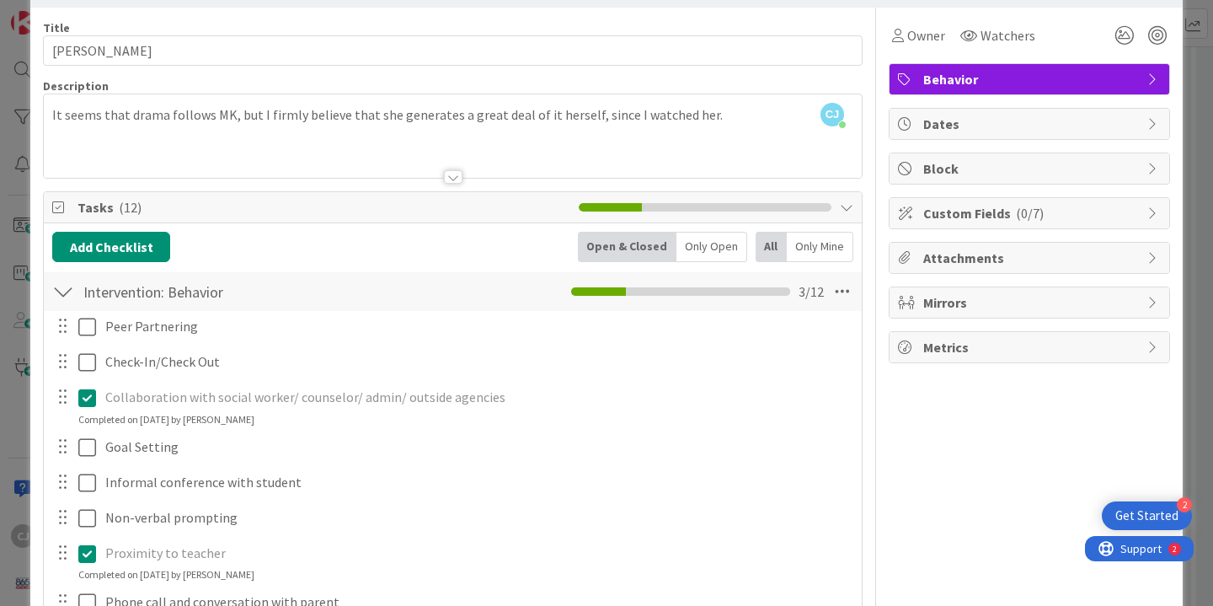
scroll to position [0, 0]
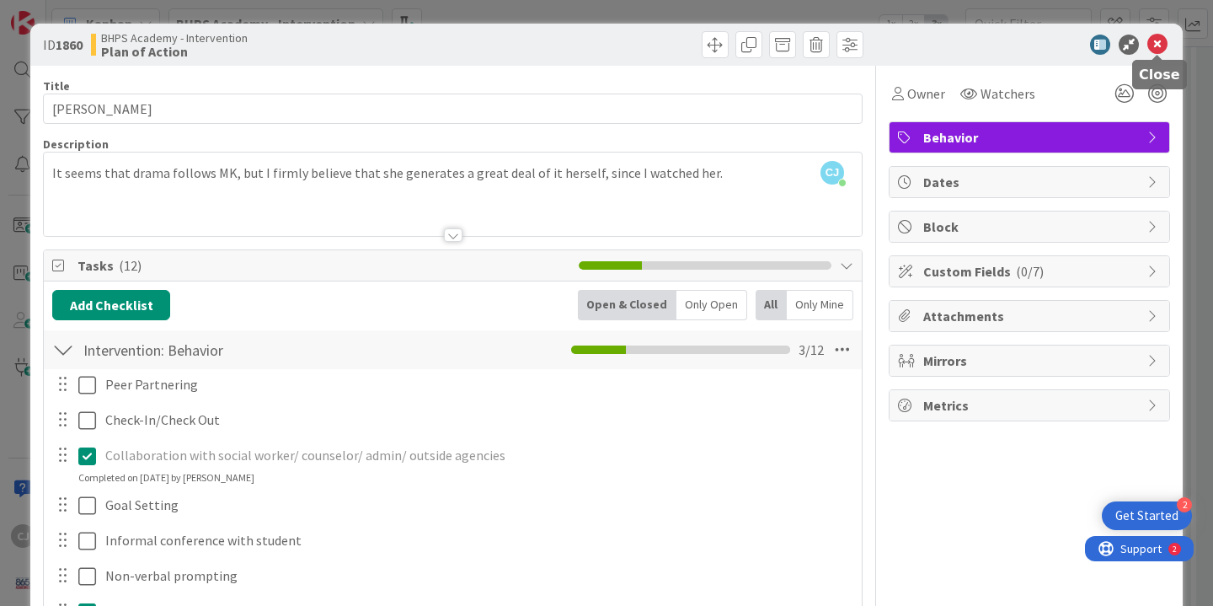
click at [1155, 47] on icon at bounding box center [1157, 45] width 20 height 20
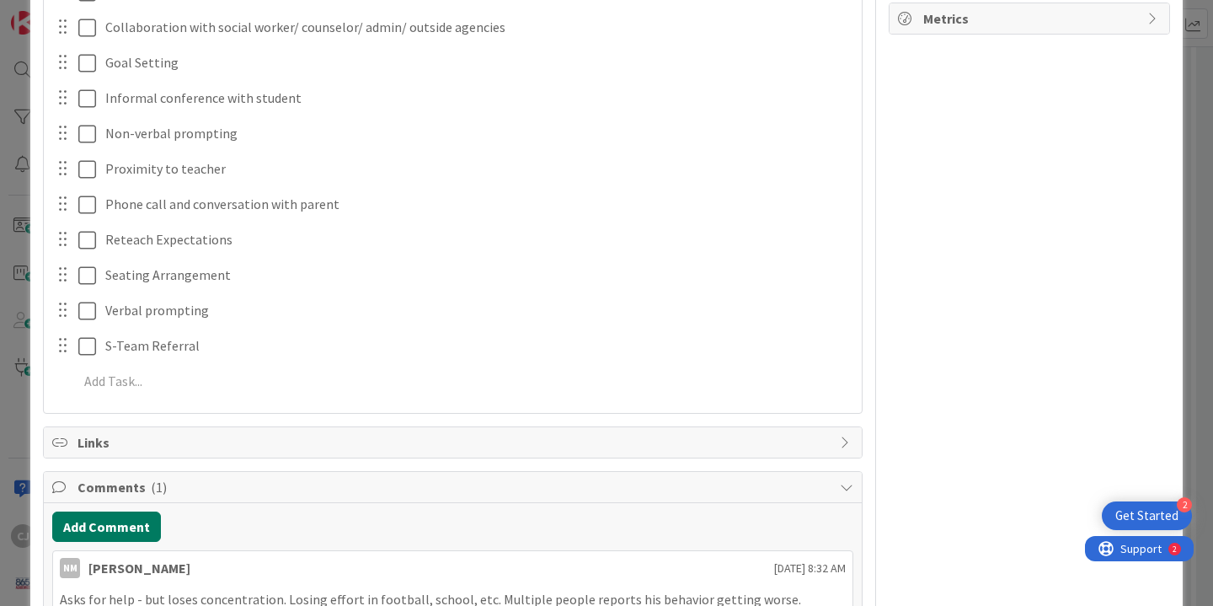
scroll to position [553, 0]
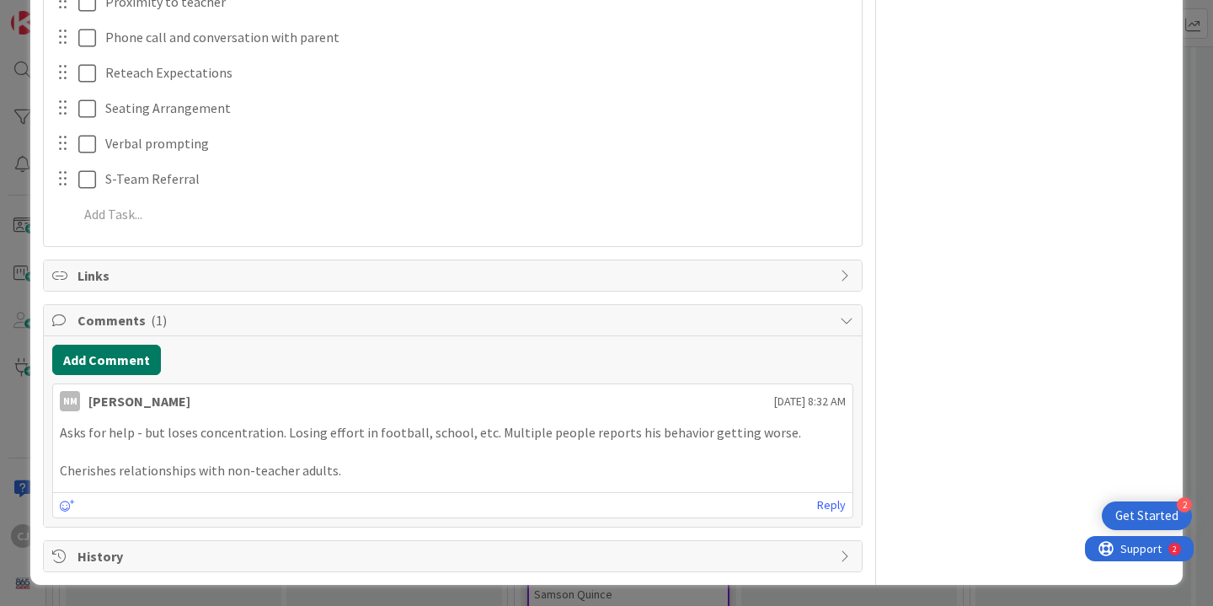
click at [109, 353] on button "Add Comment" at bounding box center [106, 360] width 109 height 30
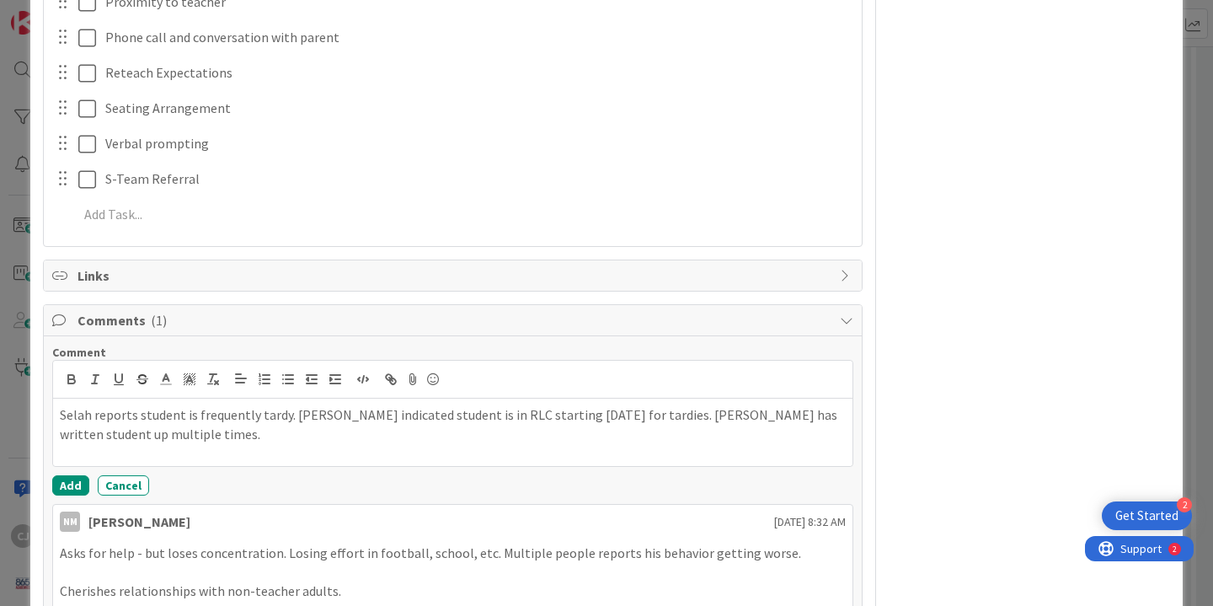
scroll to position [555, 0]
click at [65, 477] on button "Add" at bounding box center [70, 483] width 37 height 20
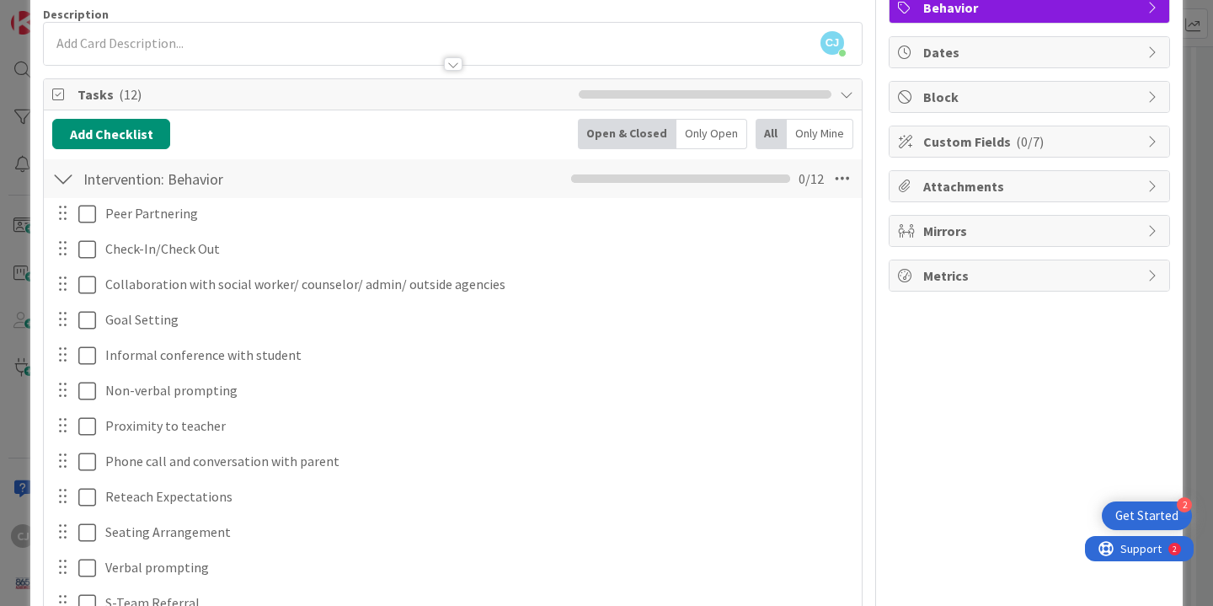
scroll to position [0, 0]
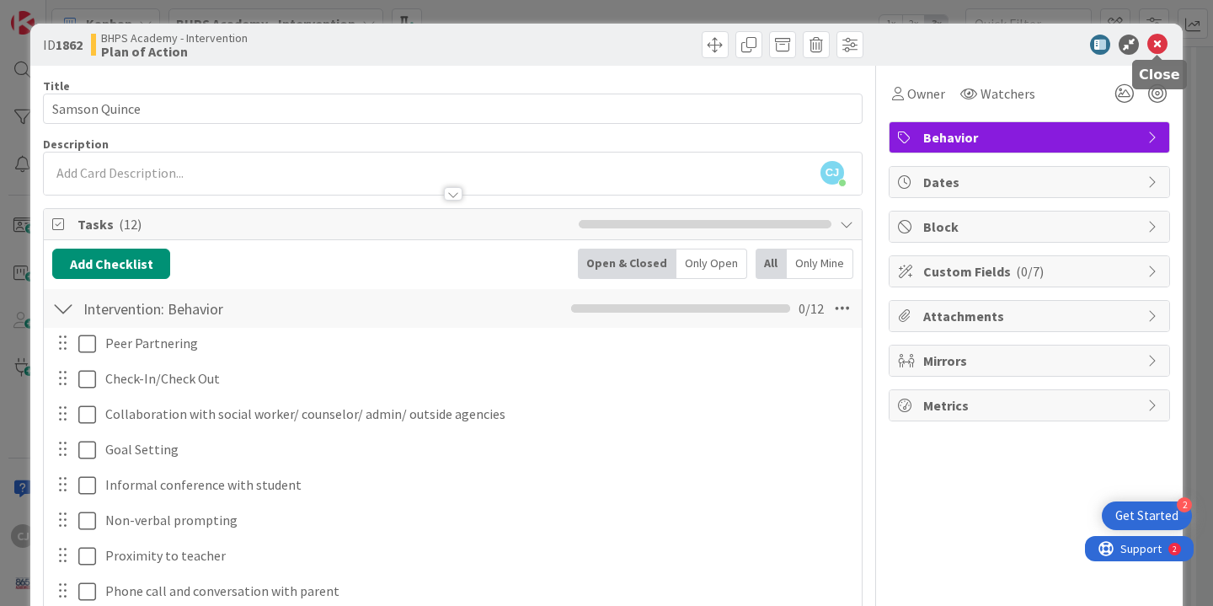
click at [1157, 50] on icon at bounding box center [1157, 45] width 20 height 20
